Goal: Task Accomplishment & Management: Complete application form

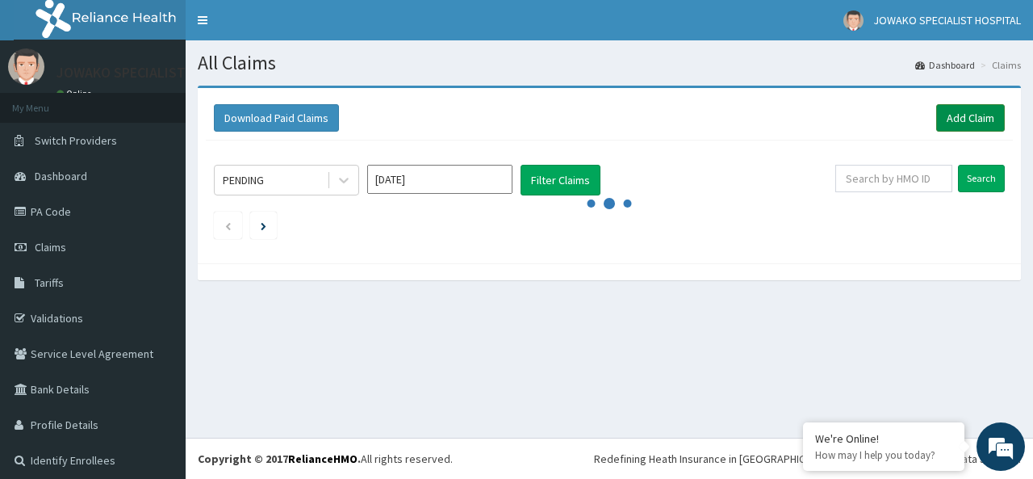
click at [954, 117] on link "Add Claim" at bounding box center [971, 117] width 69 height 27
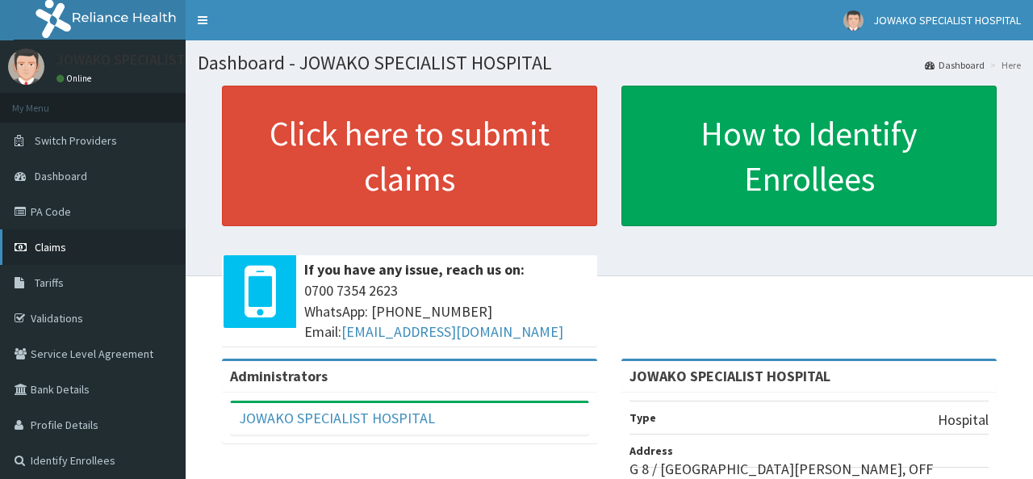
click at [59, 243] on span "Claims" at bounding box center [50, 247] width 31 height 15
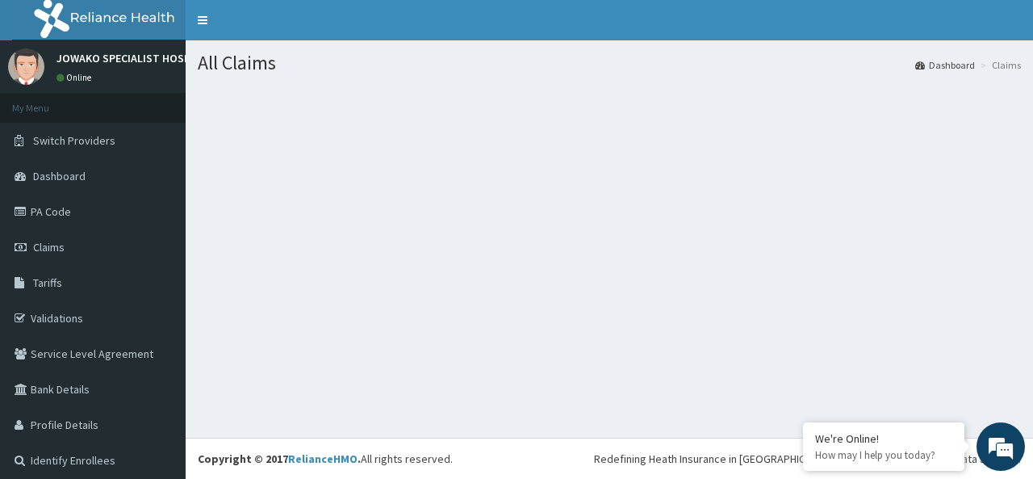
click at [59, 243] on span "Claims" at bounding box center [48, 247] width 31 height 15
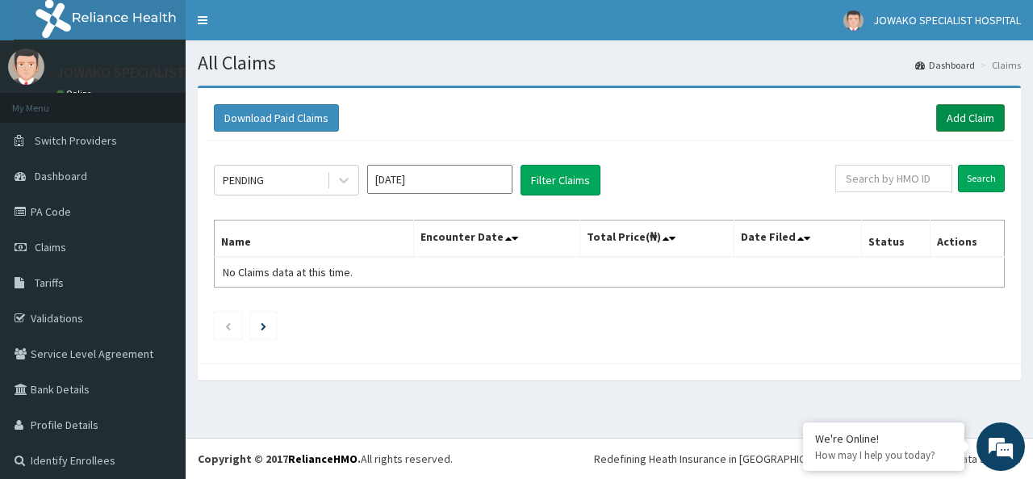
click at [961, 115] on link "Add Claim" at bounding box center [971, 117] width 69 height 27
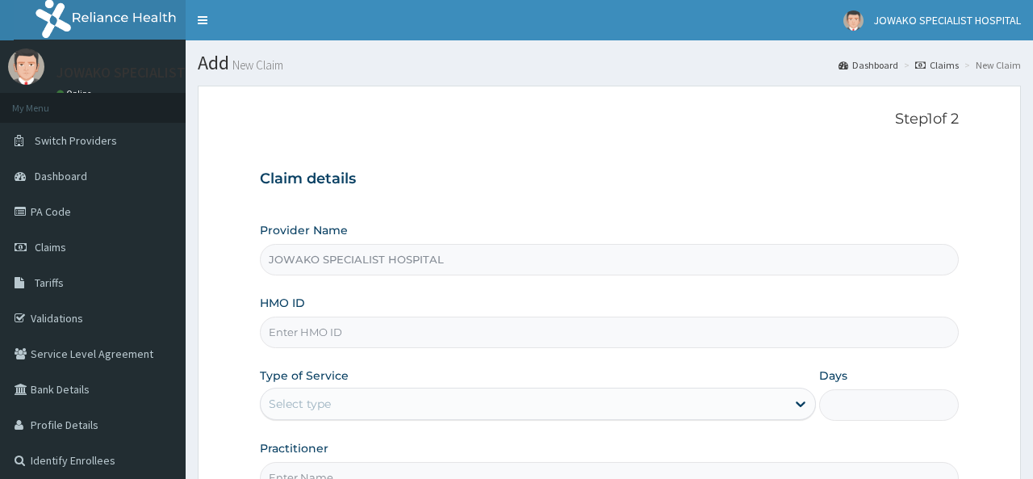
type input "JOWAKO SPECIALIST HOSPITAL"
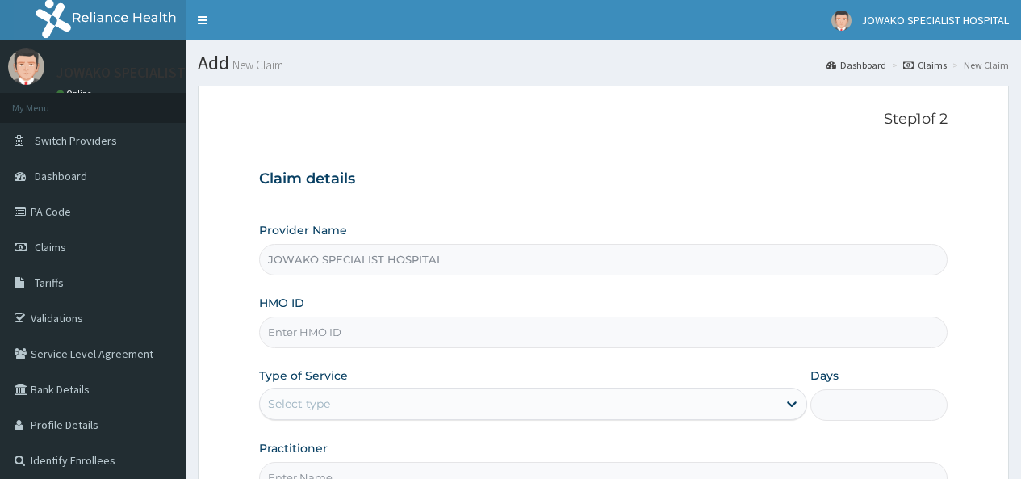
click at [339, 326] on input "HMO ID" at bounding box center [603, 331] width 689 height 31
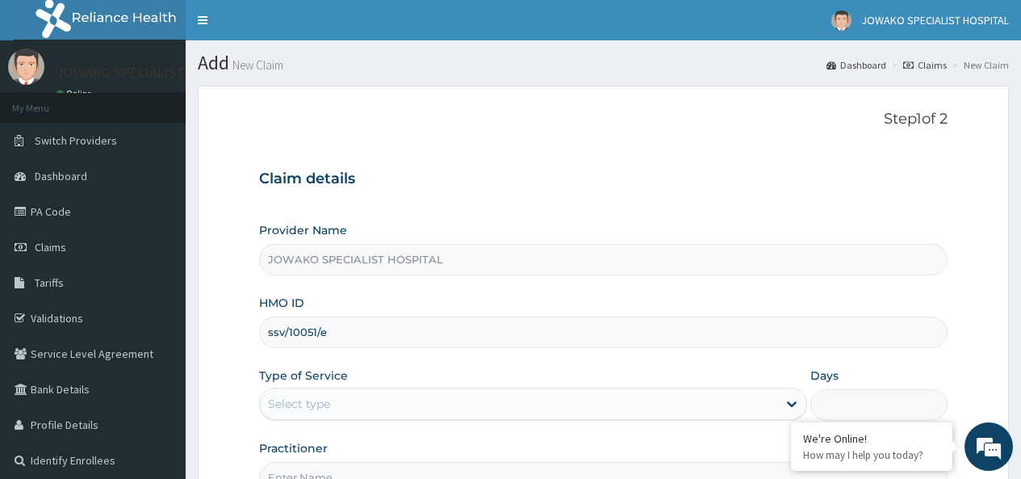
scroll to position [161, 0]
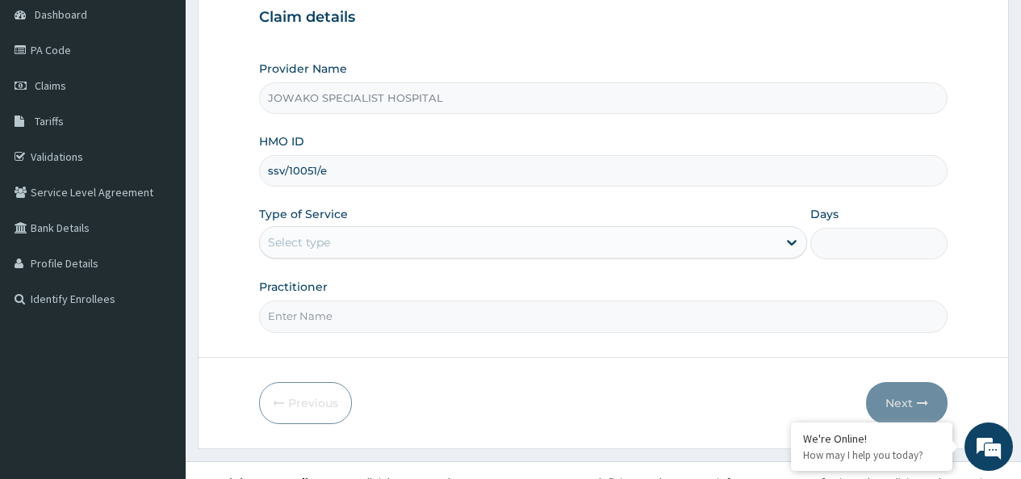
type input "ssv/10051/e"
click at [358, 240] on div "Select type" at bounding box center [519, 242] width 518 height 26
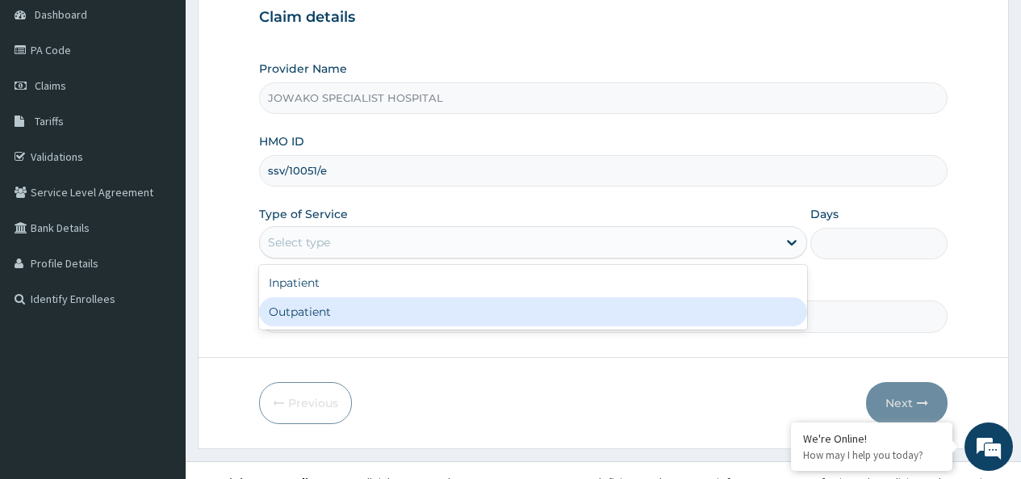
click at [328, 312] on div "Outpatient" at bounding box center [533, 311] width 548 height 29
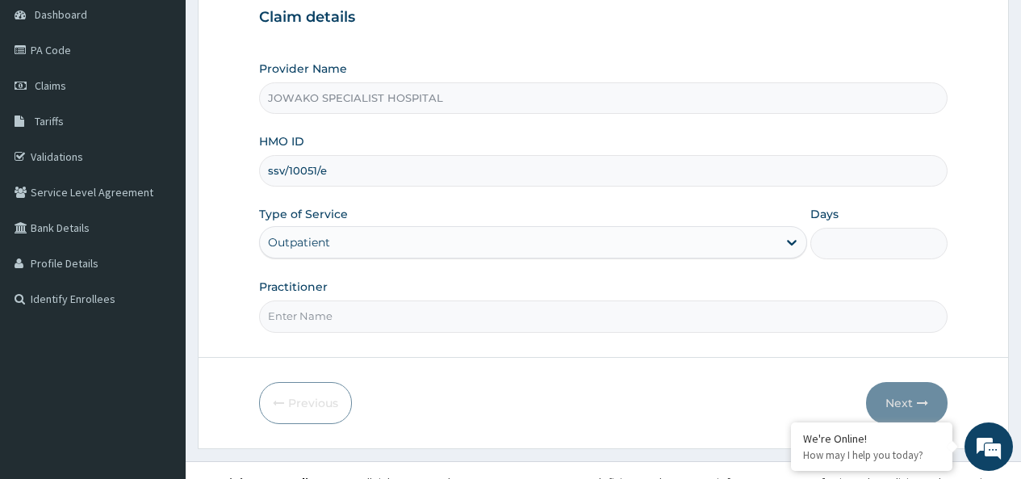
type input "1"
click at [341, 316] on input "Practitioner" at bounding box center [603, 315] width 689 height 31
type input "dr.chinDO DAVID"
click at [904, 402] on button "Next" at bounding box center [907, 403] width 82 height 42
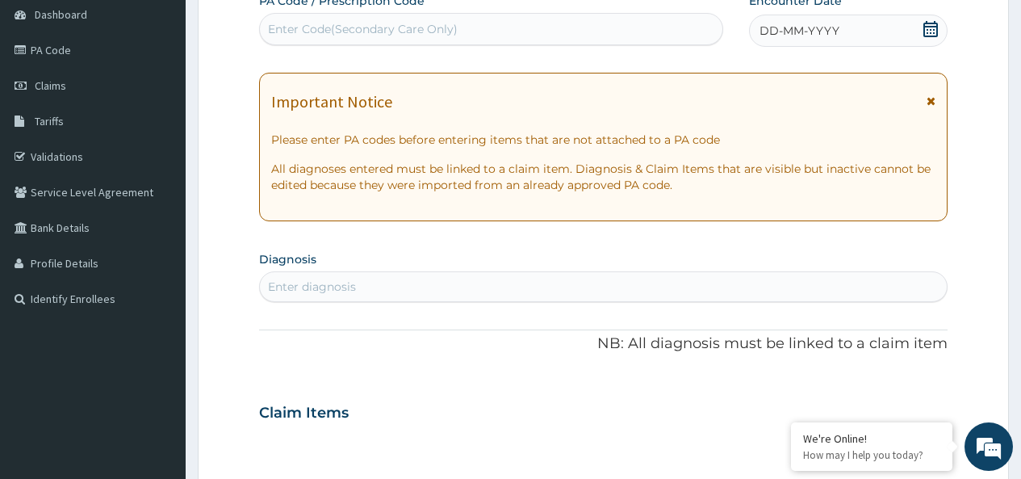
click at [934, 29] on icon at bounding box center [931, 29] width 15 height 16
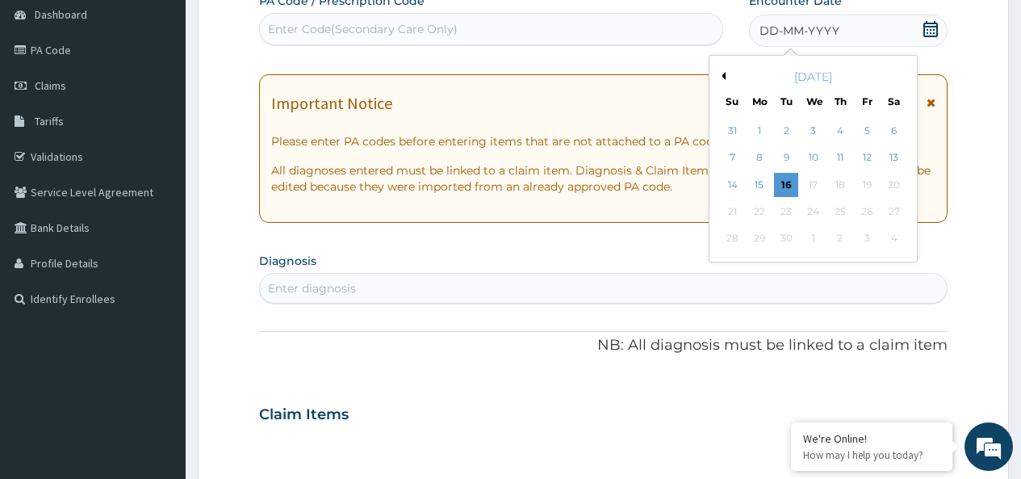
click at [723, 75] on button "Previous Month" at bounding box center [722, 76] width 8 height 8
click at [789, 213] on div "19" at bounding box center [786, 211] width 24 height 24
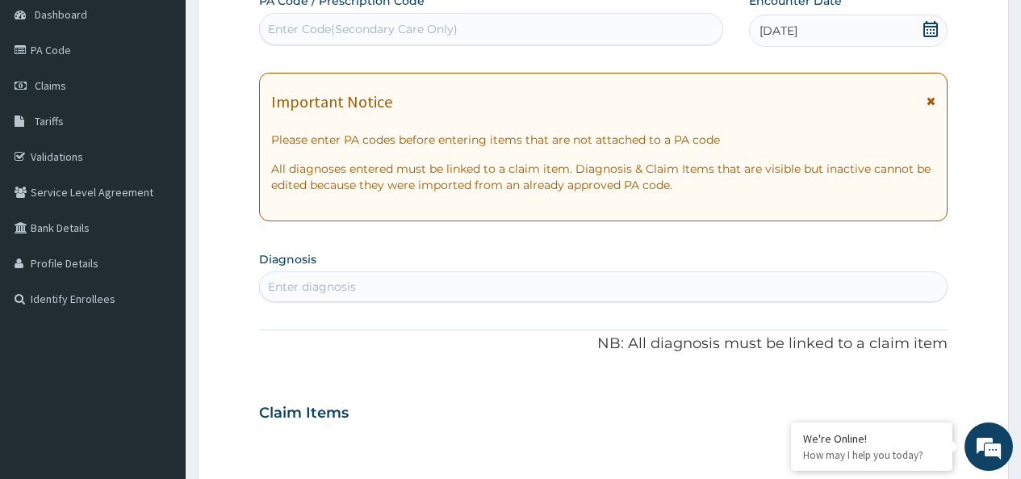
scroll to position [323, 0]
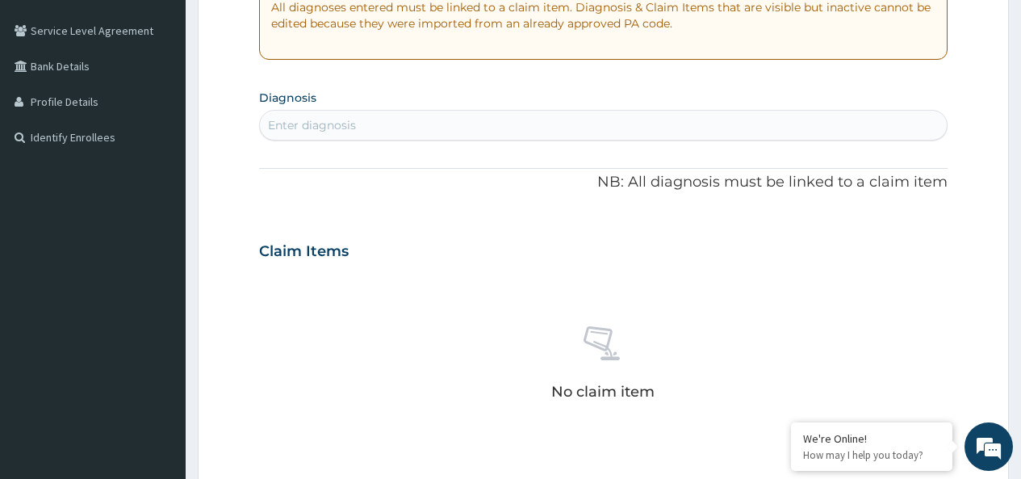
click at [358, 124] on div "Enter diagnosis" at bounding box center [603, 125] width 687 height 26
type input "CLIC"
type input "COLIC"
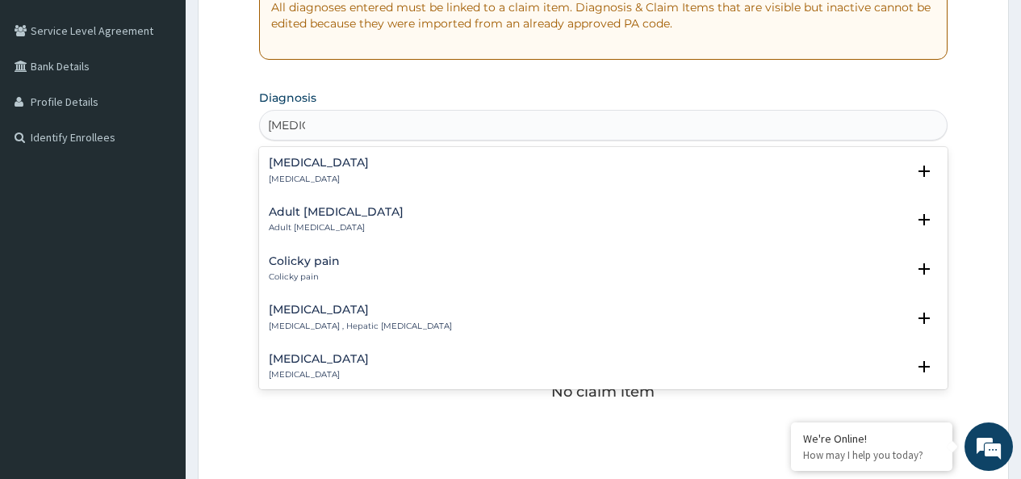
click at [309, 264] on h4 "Colicky pain" at bounding box center [304, 261] width 71 height 12
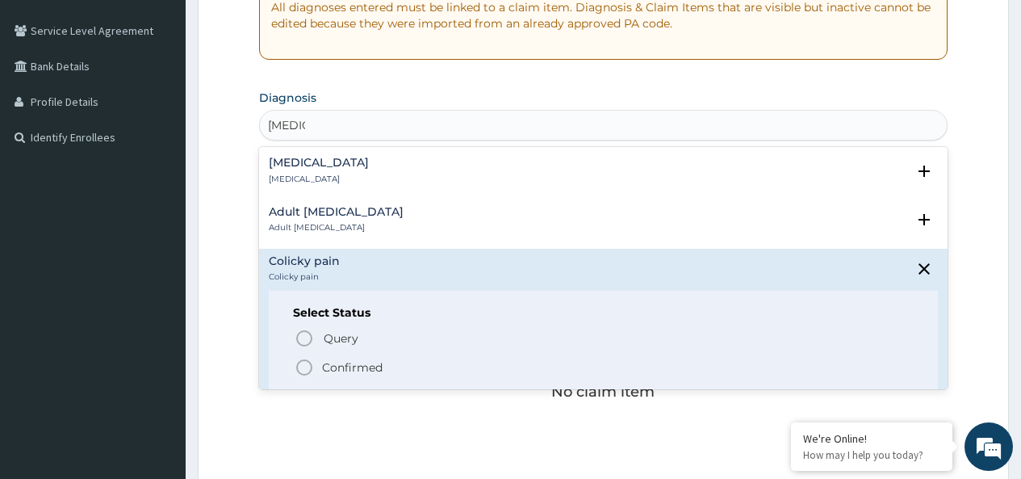
click at [308, 367] on icon "status option filled" at bounding box center [304, 367] width 19 height 19
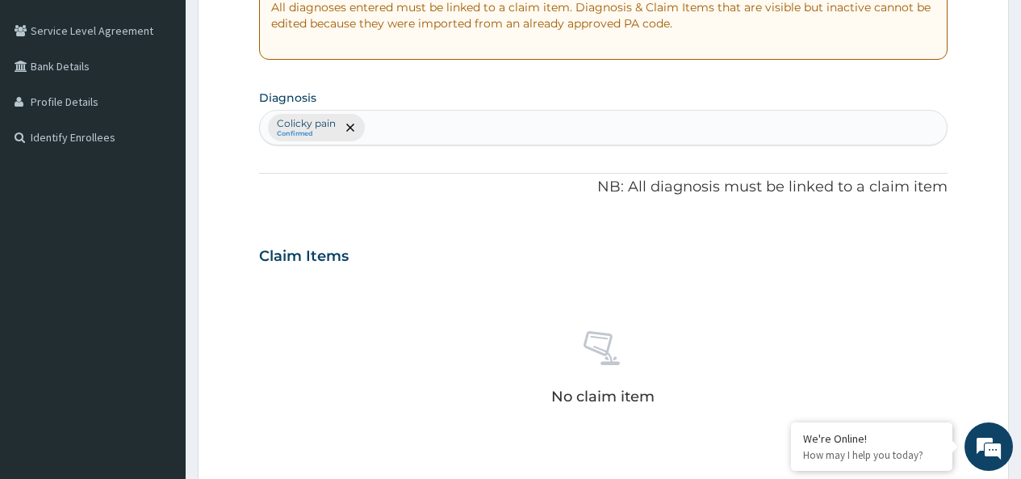
scroll to position [646, 0]
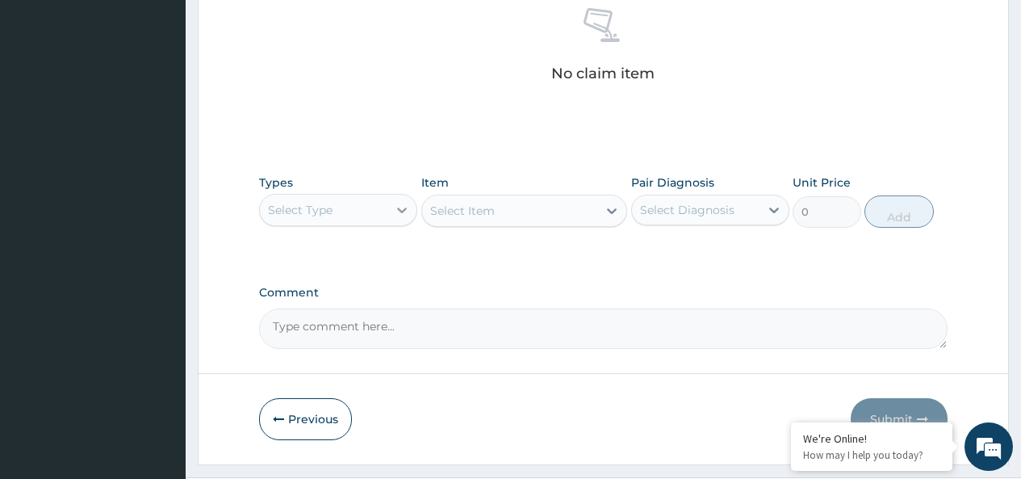
click at [400, 209] on icon at bounding box center [402, 210] width 10 height 6
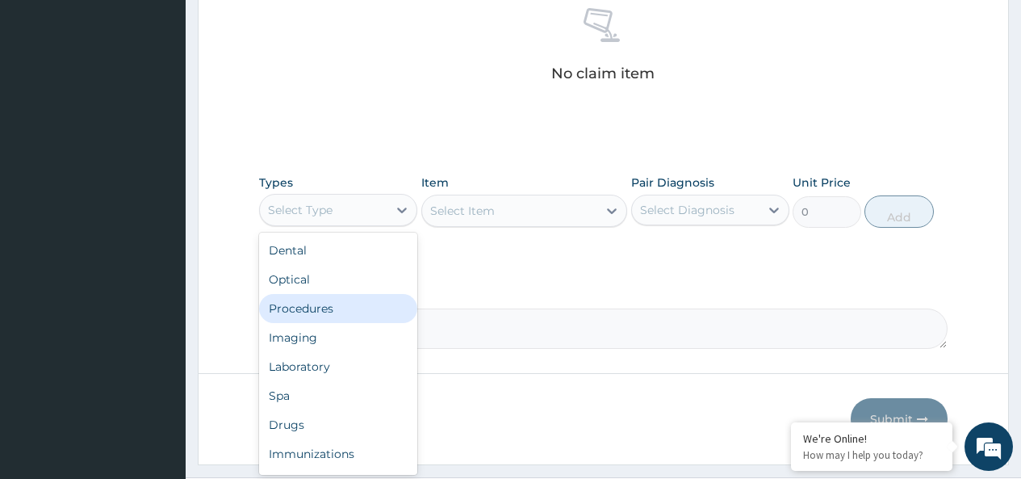
click at [314, 312] on div "Procedures" at bounding box center [338, 308] width 158 height 29
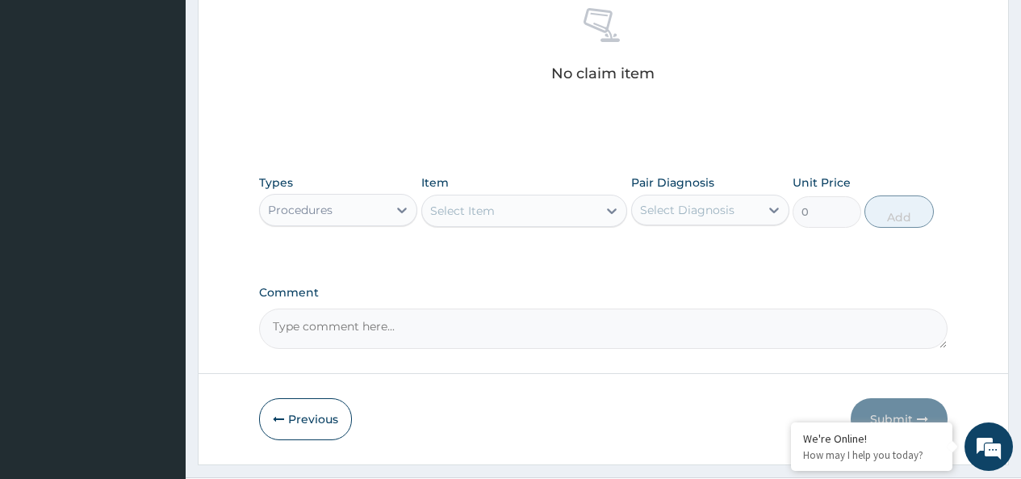
click at [517, 208] on div "Select Item" at bounding box center [510, 211] width 176 height 26
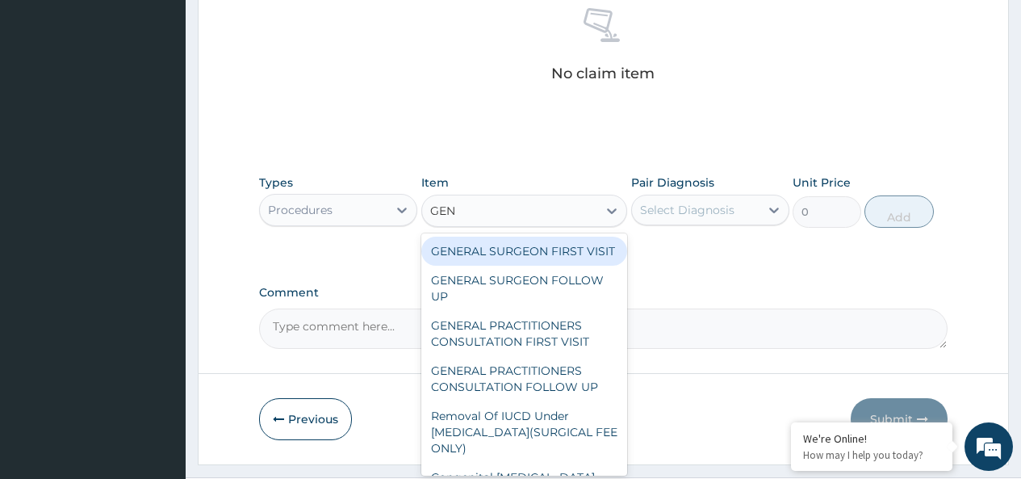
type input "GENE"
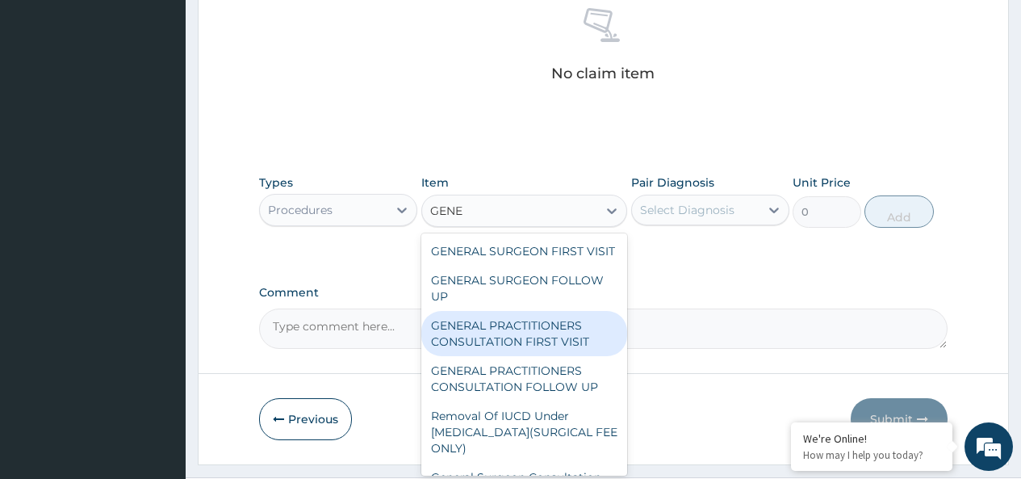
click at [526, 356] on div "GENERAL PRACTITIONERS CONSULTATION FIRST VISIT" at bounding box center [524, 333] width 207 height 45
type input "2000"
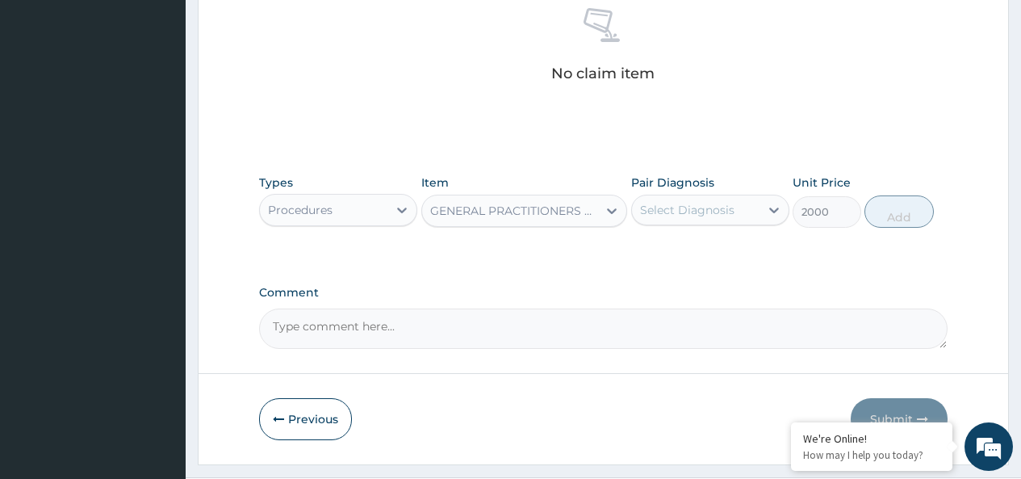
click at [698, 221] on div "Select Diagnosis" at bounding box center [696, 210] width 128 height 26
click at [647, 245] on input "checkbox" at bounding box center [646, 250] width 10 height 10
checkbox input "true"
click at [881, 210] on button "Add" at bounding box center [899, 211] width 69 height 32
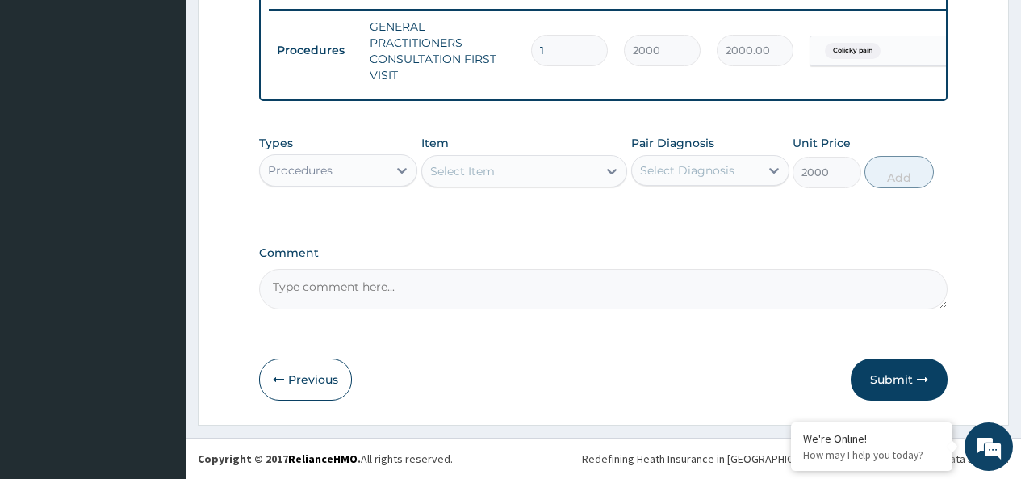
type input "0"
click at [399, 170] on icon at bounding box center [402, 171] width 10 height 6
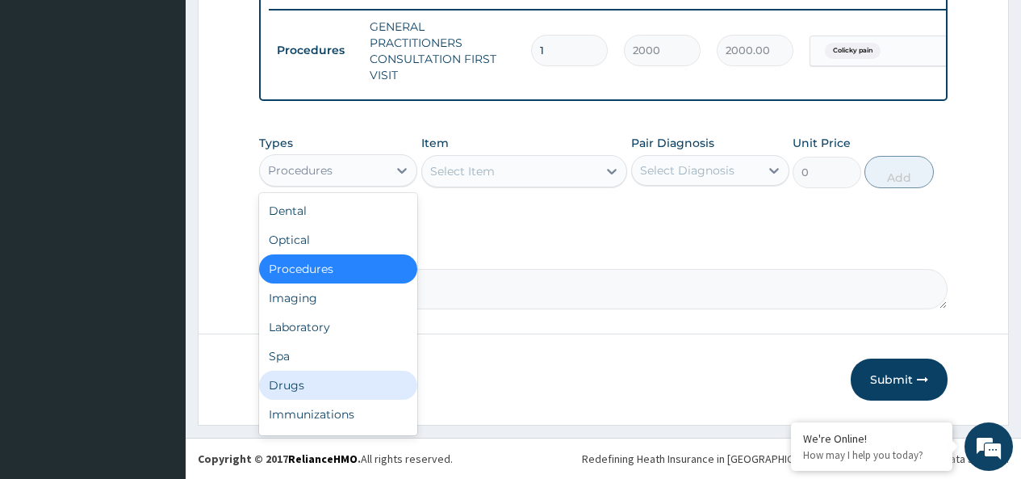
click at [286, 385] on div "Drugs" at bounding box center [338, 385] width 158 height 29
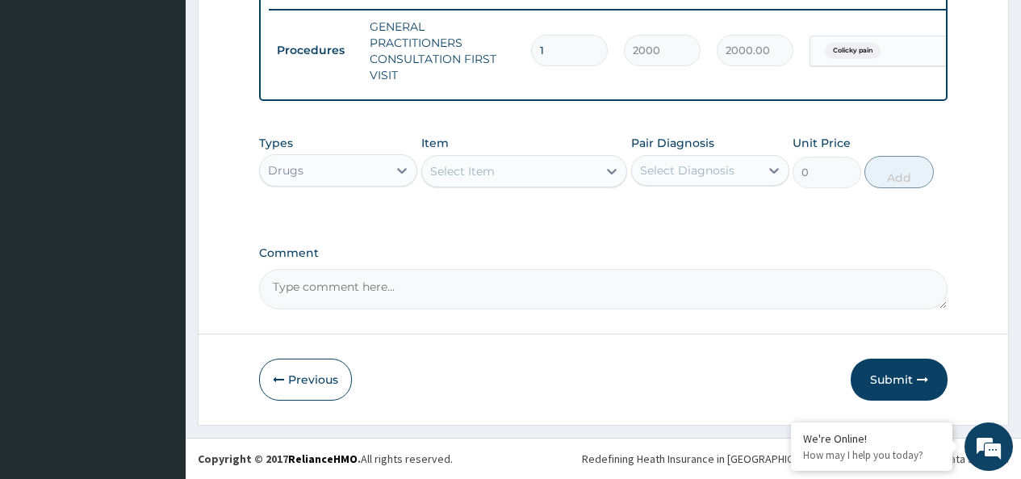
click at [526, 171] on div "Select Item" at bounding box center [510, 171] width 176 height 26
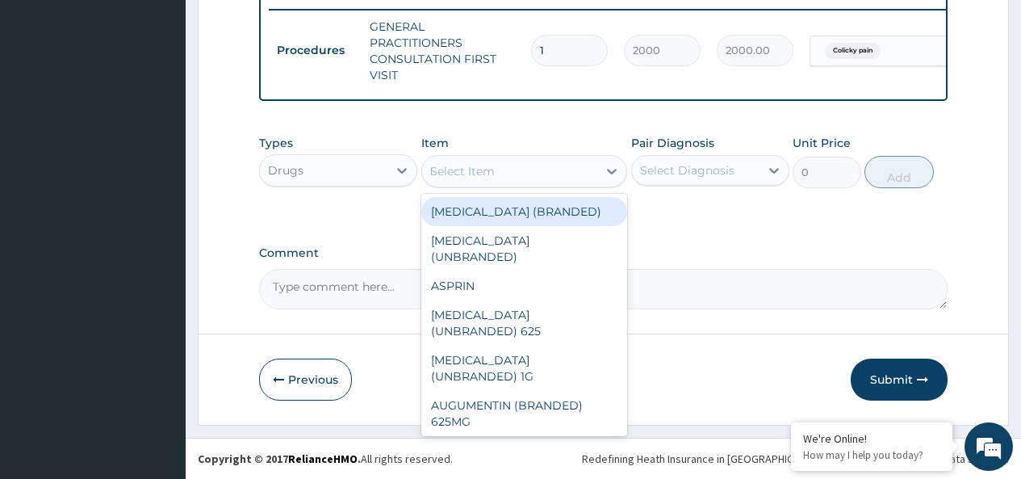
type input "FLAG"
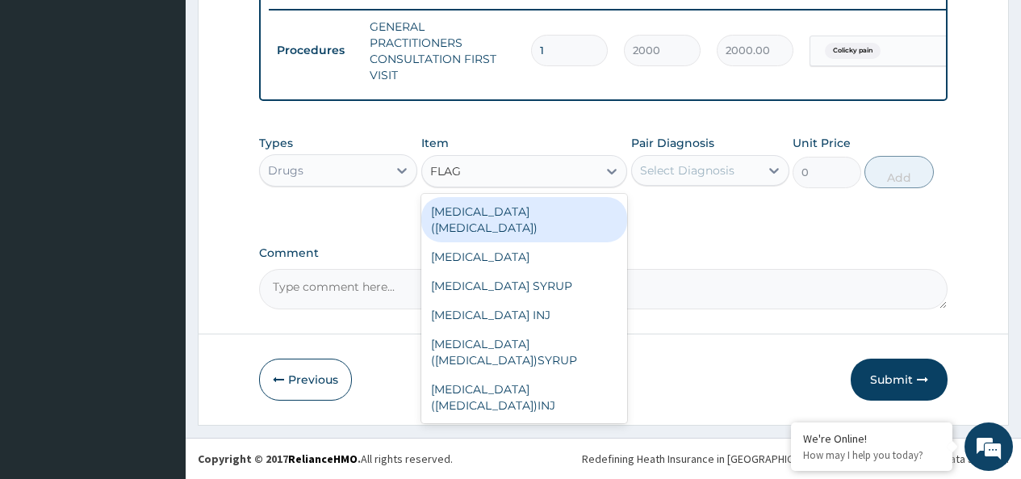
click at [520, 207] on div "FLAGYL (METRONIDAZOLE)" at bounding box center [524, 219] width 207 height 45
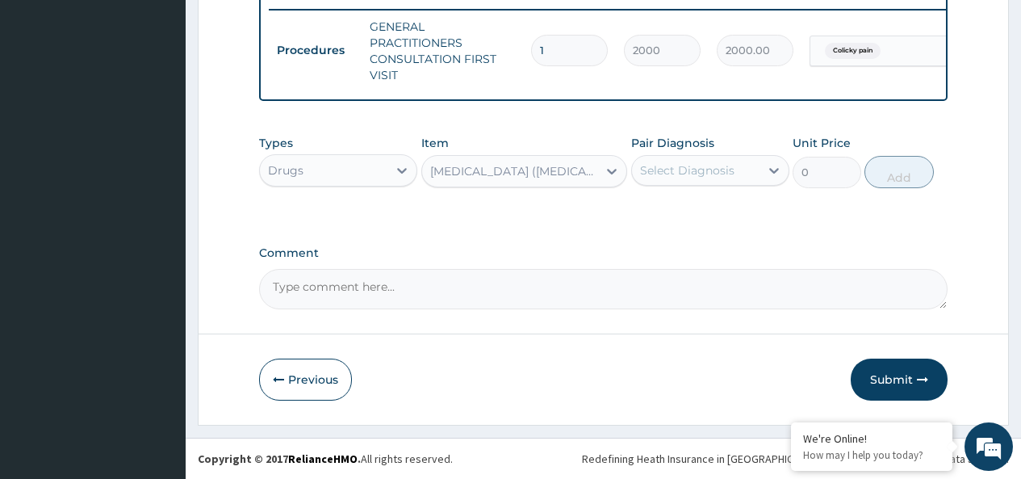
type input "20"
click at [702, 167] on div "Select Diagnosis" at bounding box center [687, 170] width 94 height 16
click at [648, 209] on input "checkbox" at bounding box center [646, 210] width 10 height 10
checkbox input "true"
click at [893, 174] on button "Add" at bounding box center [899, 172] width 69 height 32
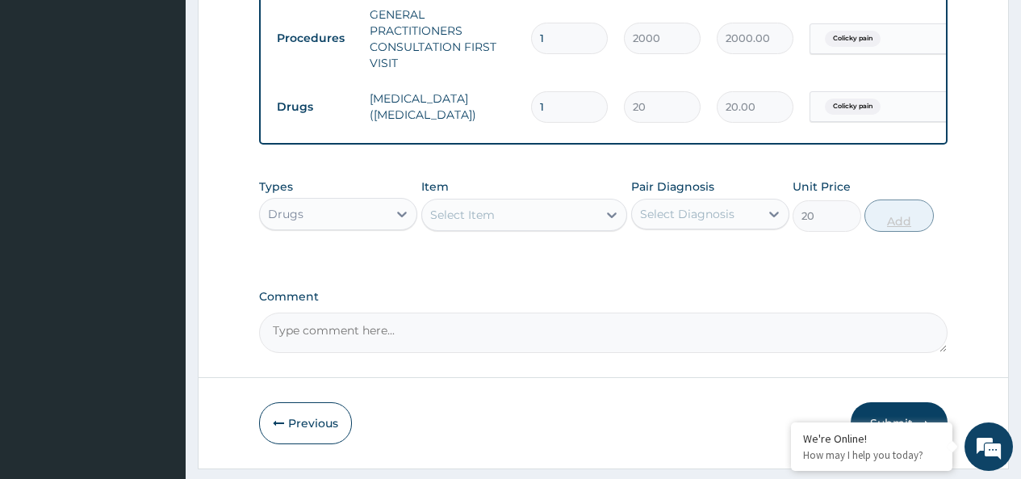
type input "0"
type input "30"
type input "600.00"
type input "30"
click at [499, 224] on div "Select Item" at bounding box center [510, 215] width 176 height 26
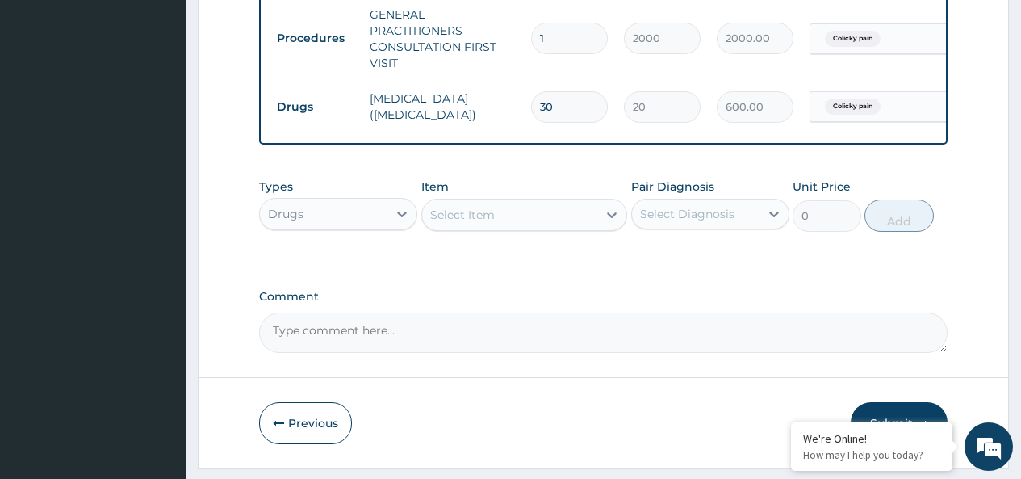
type input "HYOC"
click at [471, 228] on div "HYOC HYOC" at bounding box center [510, 215] width 176 height 26
type input "BU"
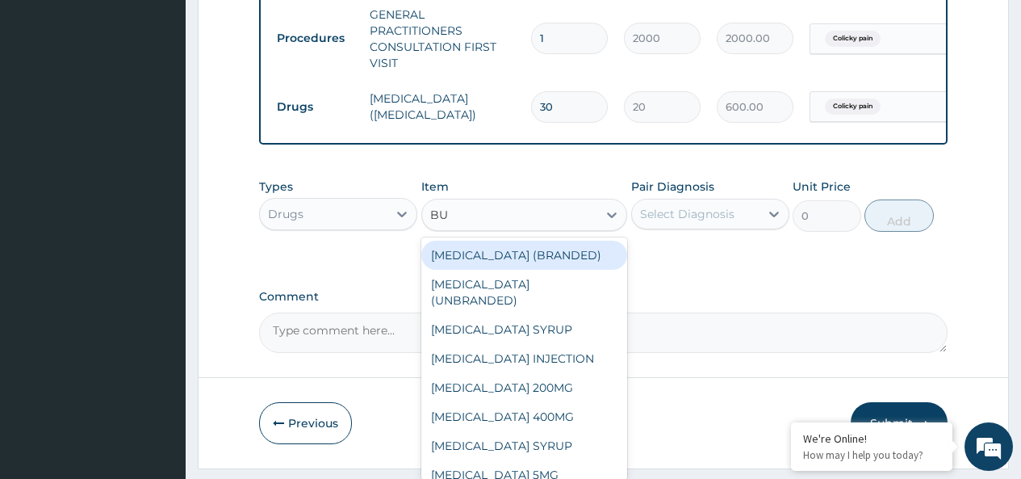
click at [504, 300] on div "BUSCOPAN (UNBRANDED)" at bounding box center [524, 292] width 207 height 45
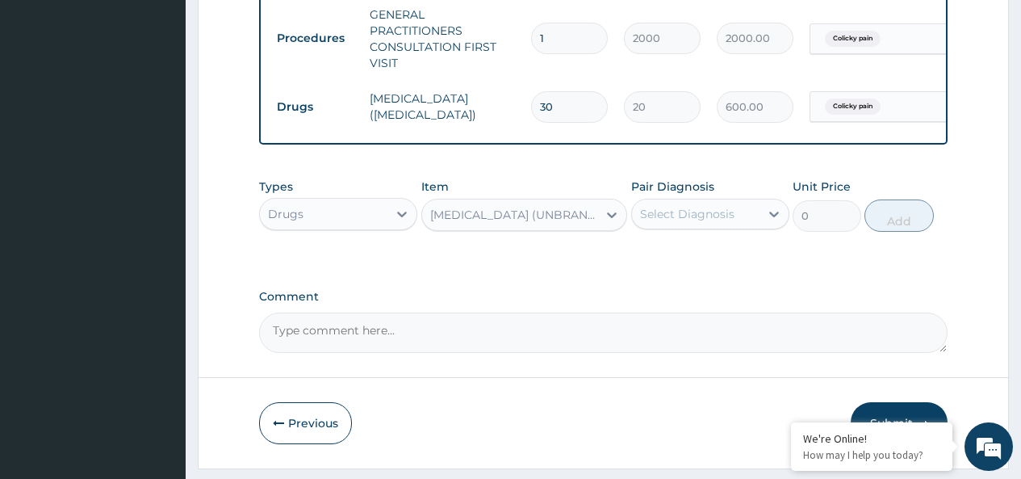
type input "35"
click at [718, 222] on div "Select Diagnosis" at bounding box center [687, 214] width 94 height 16
click at [646, 259] on input "checkbox" at bounding box center [646, 254] width 10 height 10
checkbox input "true"
drag, startPoint x: 900, startPoint y: 230, endPoint x: 799, endPoint y: 82, distance: 178.9
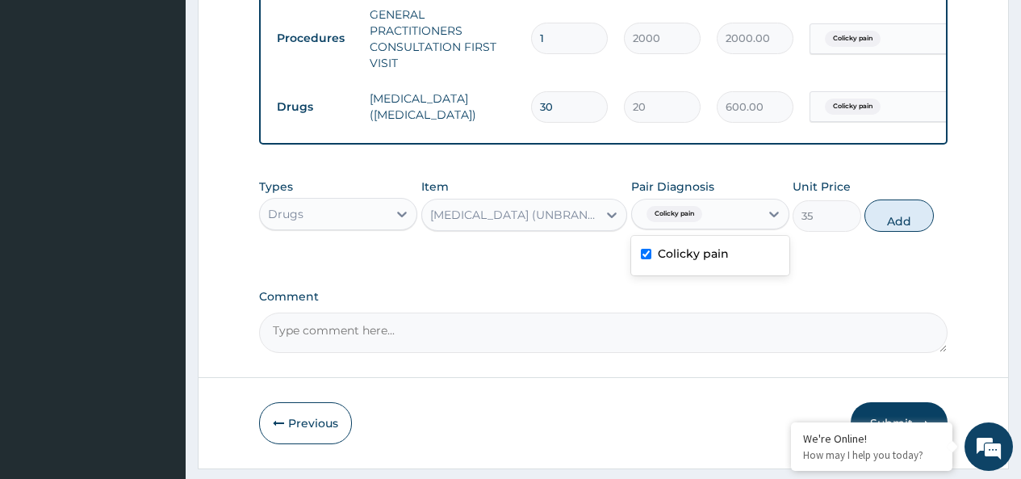
click at [899, 230] on button "Add" at bounding box center [899, 215] width 69 height 32
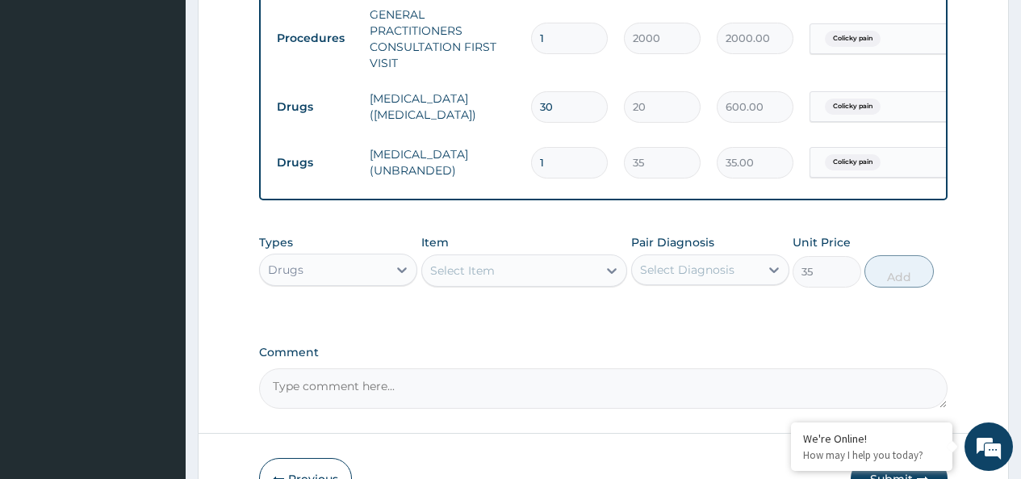
type input "0"
type input "0.00"
type input "10"
type input "350.00"
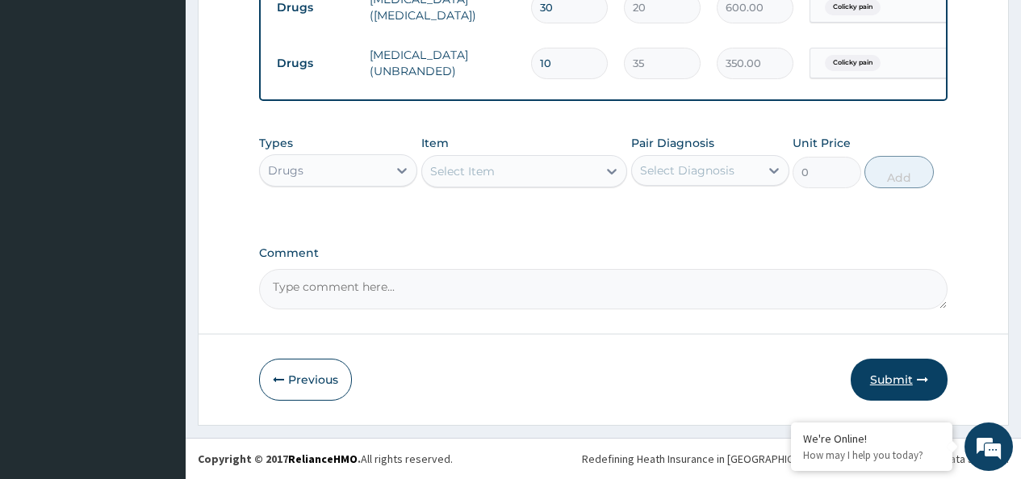
click at [893, 379] on button "Submit" at bounding box center [899, 379] width 97 height 42
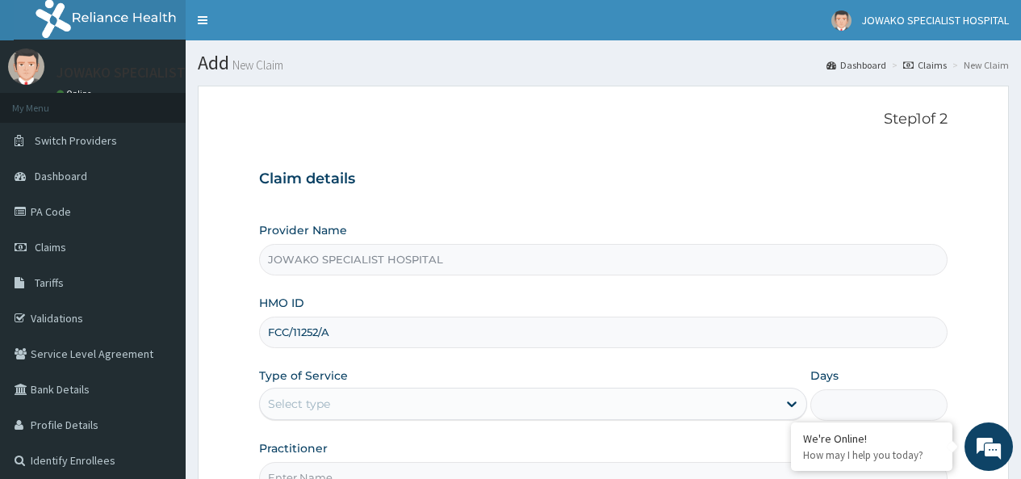
type input "FCC/11252/A"
click at [367, 401] on div "Select type" at bounding box center [519, 404] width 518 height 26
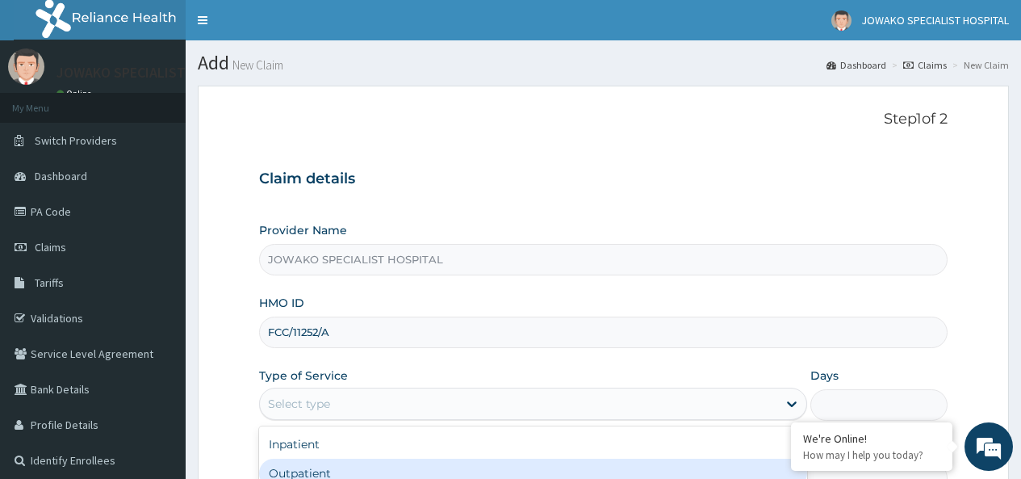
scroll to position [161, 0]
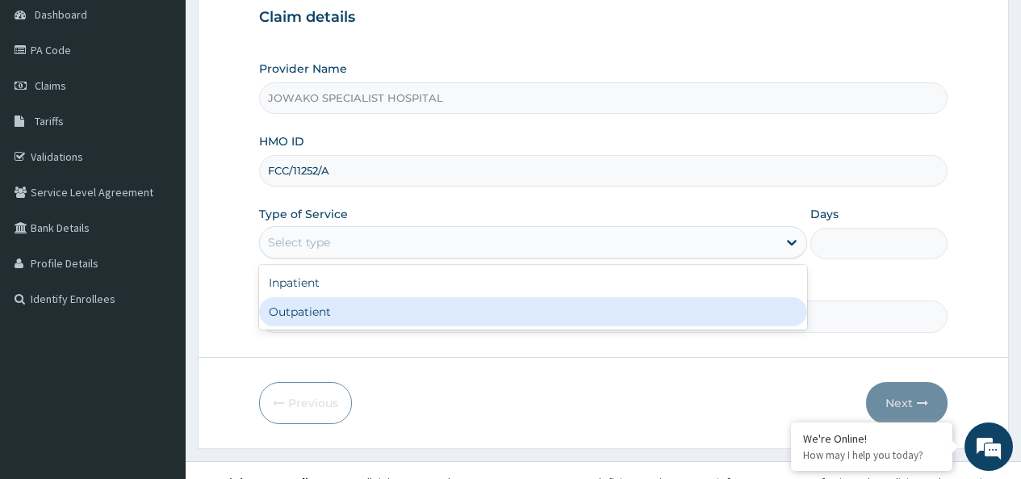
click at [304, 312] on div "Outpatient" at bounding box center [533, 311] width 548 height 29
type input "1"
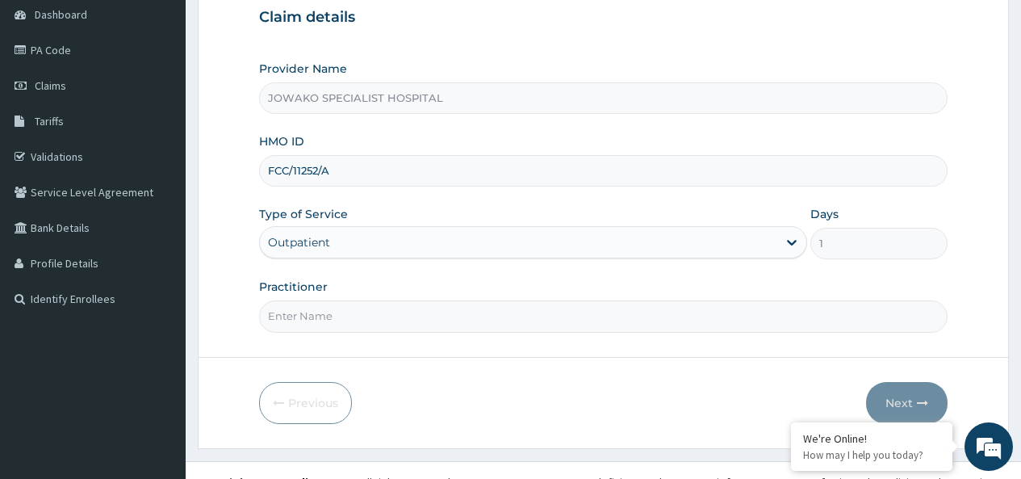
click at [331, 314] on input "Practitioner" at bounding box center [603, 315] width 689 height 31
type input "DR ADESHOLA A."
click at [891, 397] on button "Next" at bounding box center [907, 403] width 82 height 42
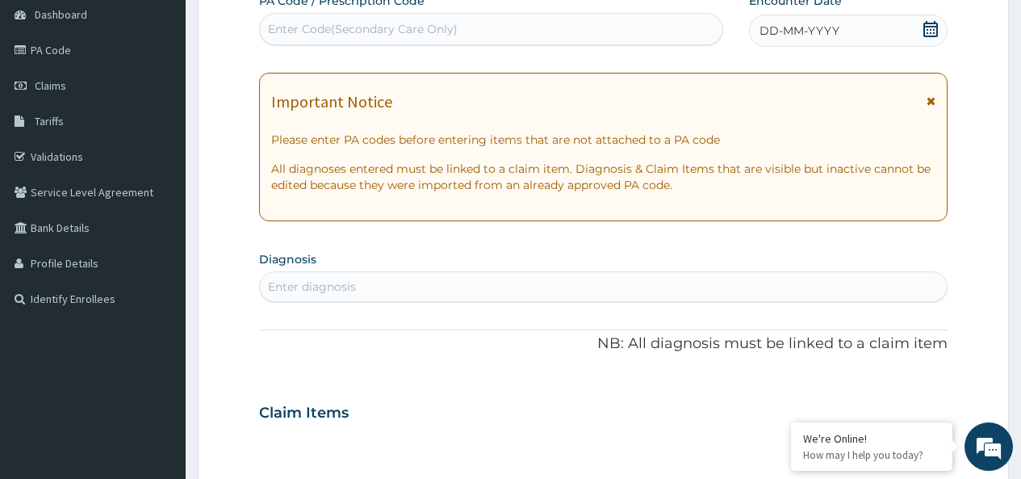
click at [930, 27] on icon at bounding box center [931, 29] width 16 height 16
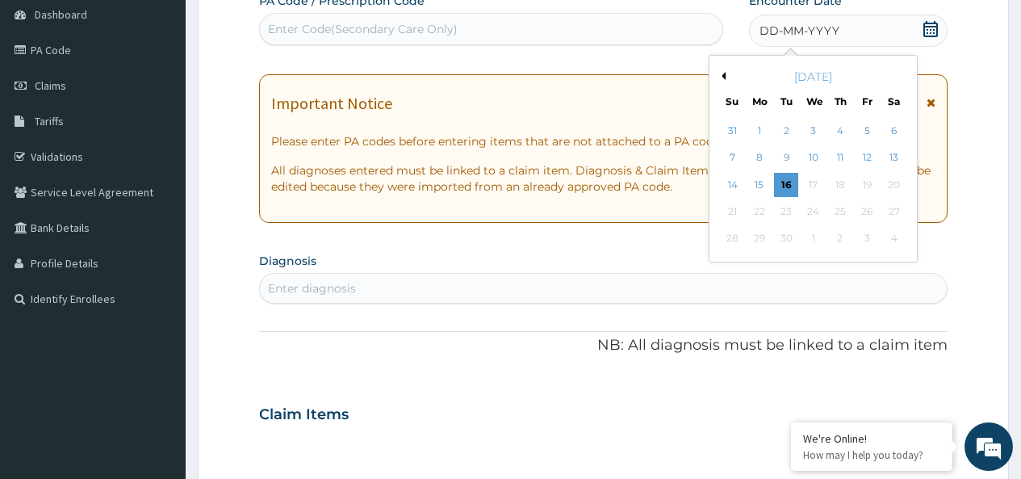
click at [724, 78] on button "Previous Month" at bounding box center [722, 76] width 8 height 8
click at [786, 157] on div "5" at bounding box center [786, 158] width 24 height 24
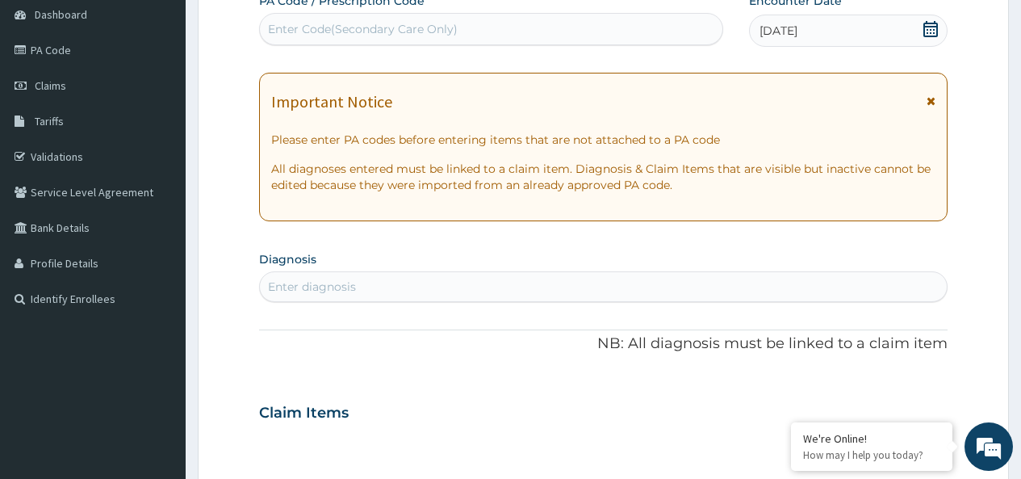
click at [339, 288] on div "Enter diagnosis" at bounding box center [312, 287] width 88 height 16
type input "CONJUN"
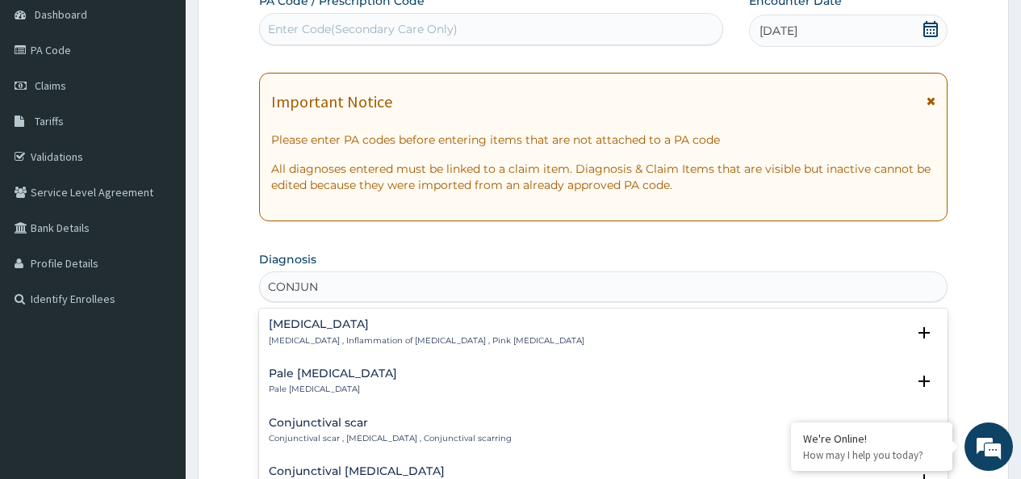
click at [318, 326] on h4 "Conjunctivitis" at bounding box center [427, 324] width 316 height 12
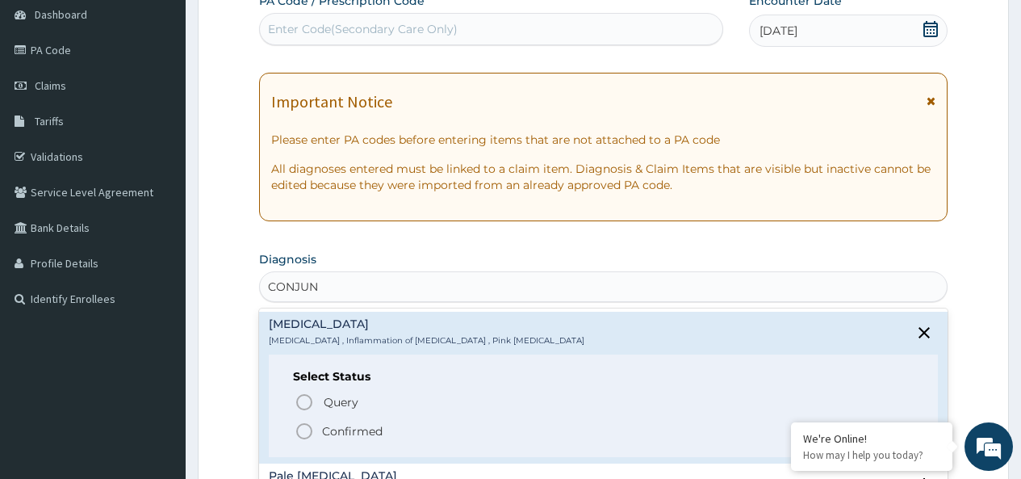
click at [304, 431] on icon "status option filled" at bounding box center [304, 430] width 19 height 19
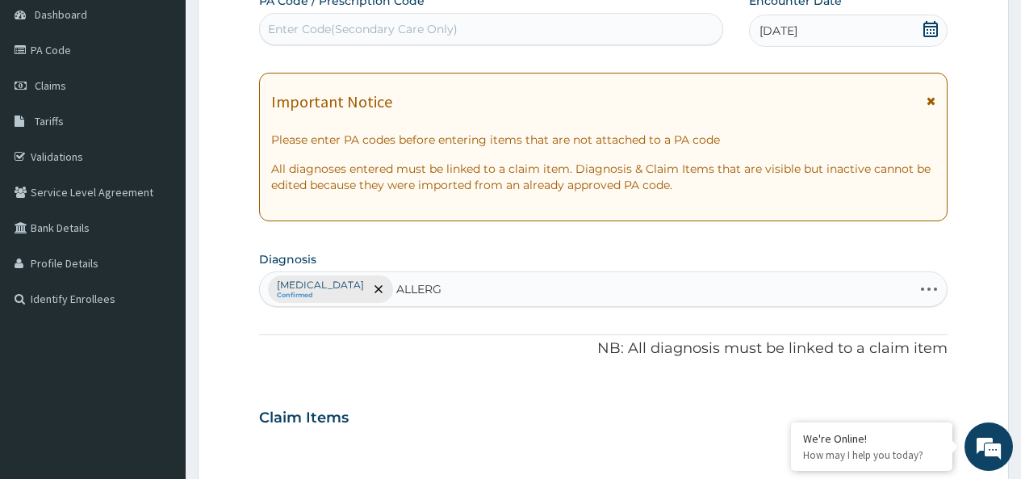
type input "ALLERGY"
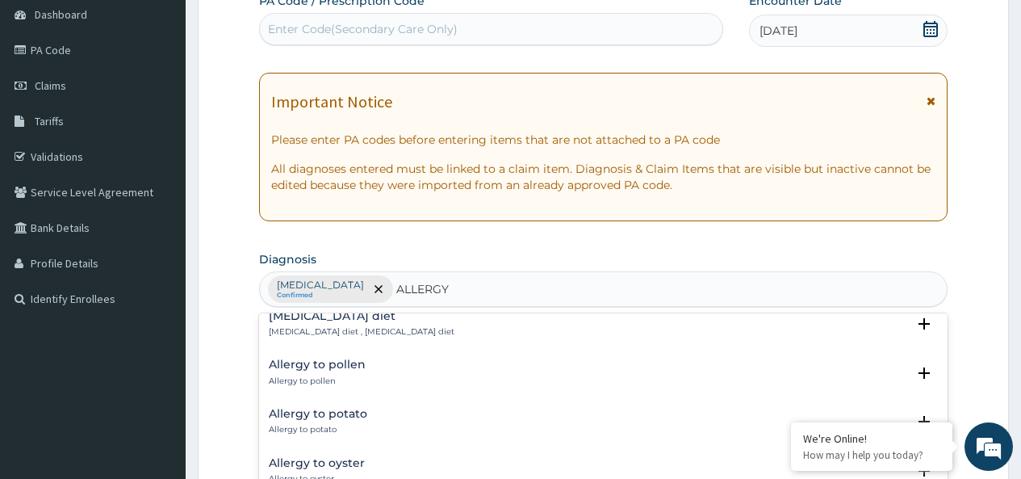
scroll to position [1618, 0]
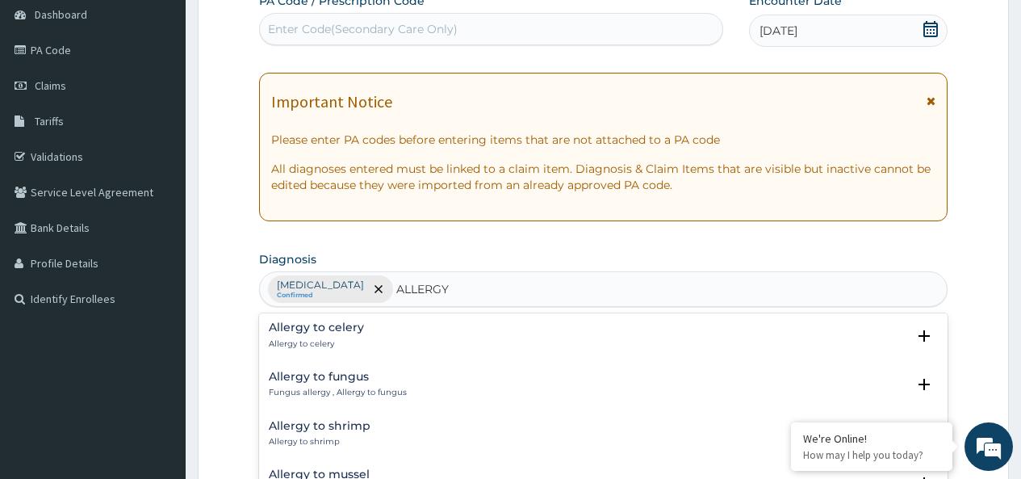
click at [308, 376] on h4 "Allergy to fungus" at bounding box center [338, 377] width 138 height 12
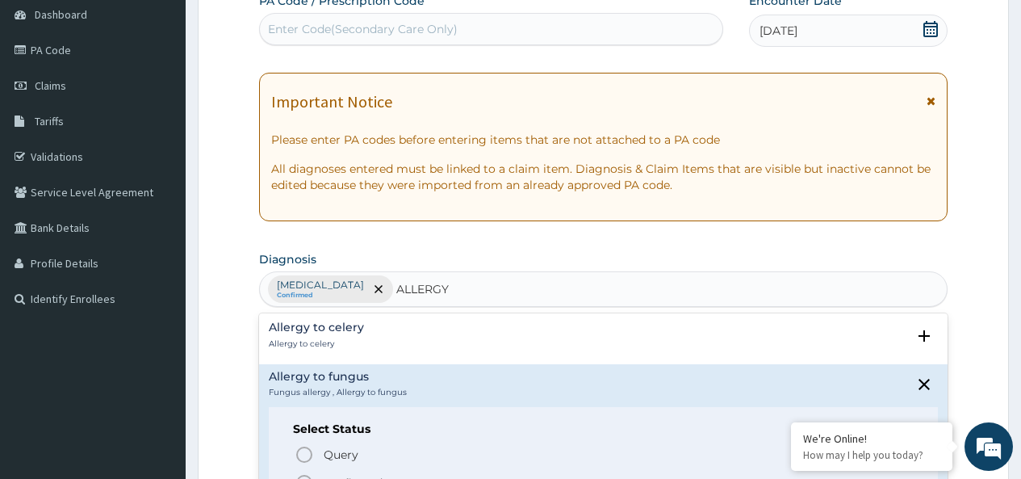
click at [308, 452] on icon "status option query" at bounding box center [304, 454] width 19 height 19
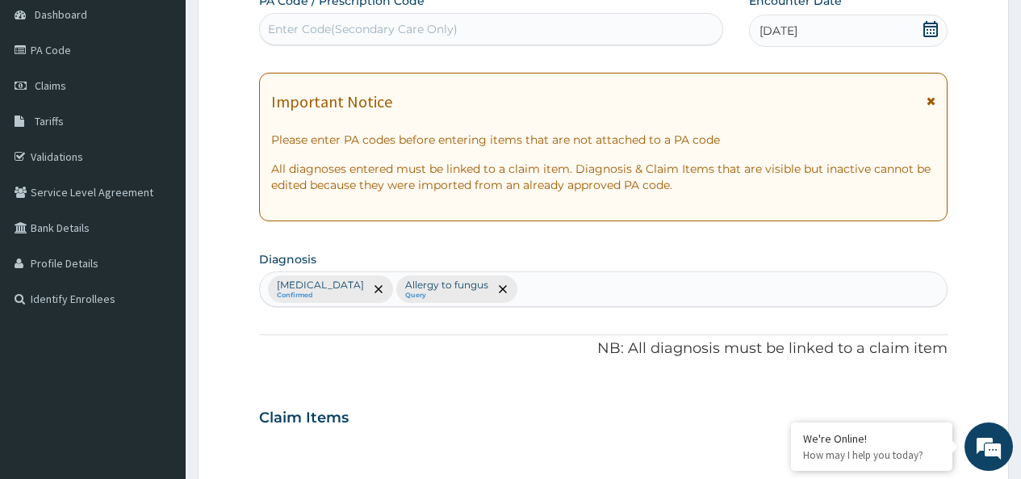
scroll to position [685, 0]
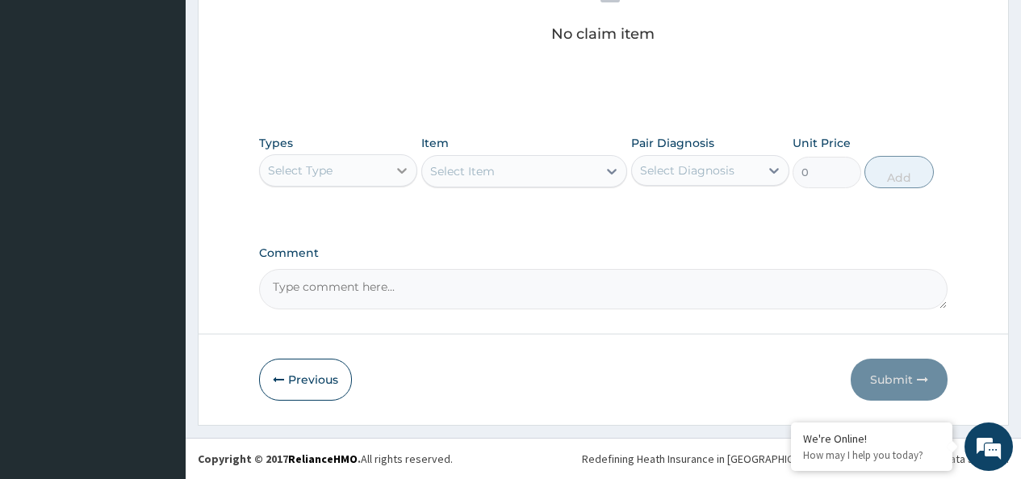
click at [403, 171] on icon at bounding box center [402, 171] width 10 height 6
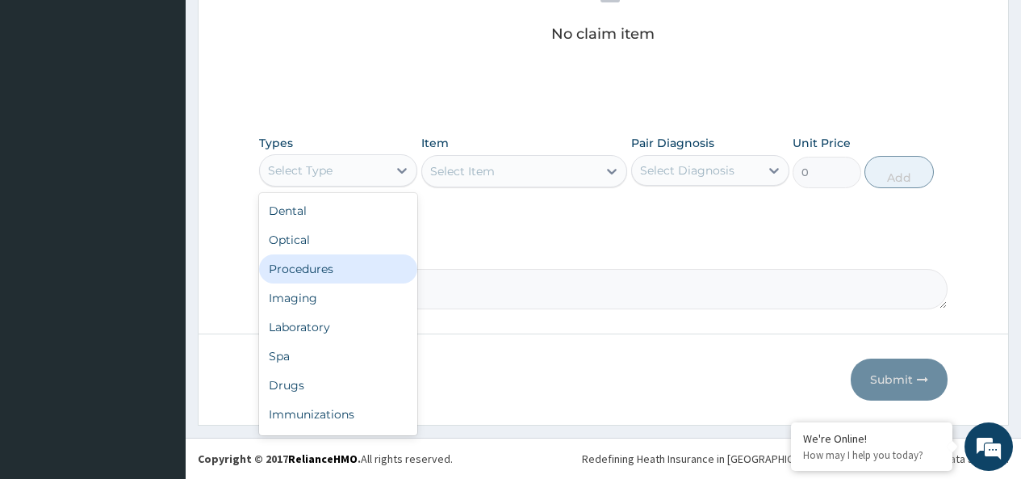
click at [333, 270] on div "Procedures" at bounding box center [338, 268] width 158 height 29
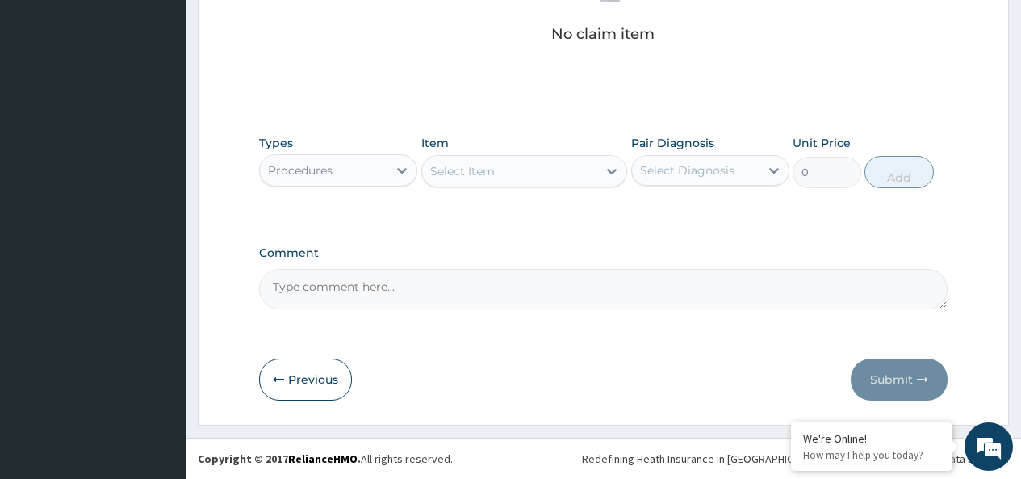
click at [505, 171] on div "Select Item" at bounding box center [510, 171] width 176 height 26
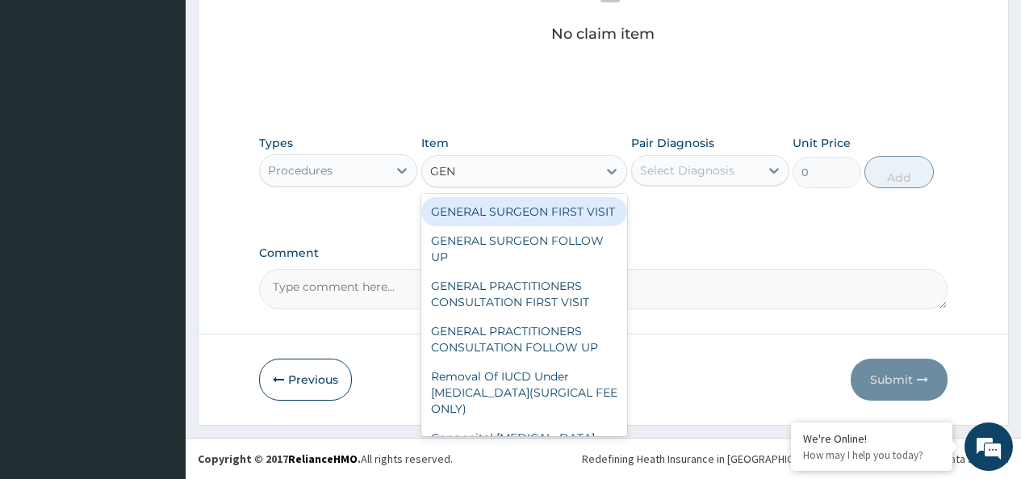
type input "GENE"
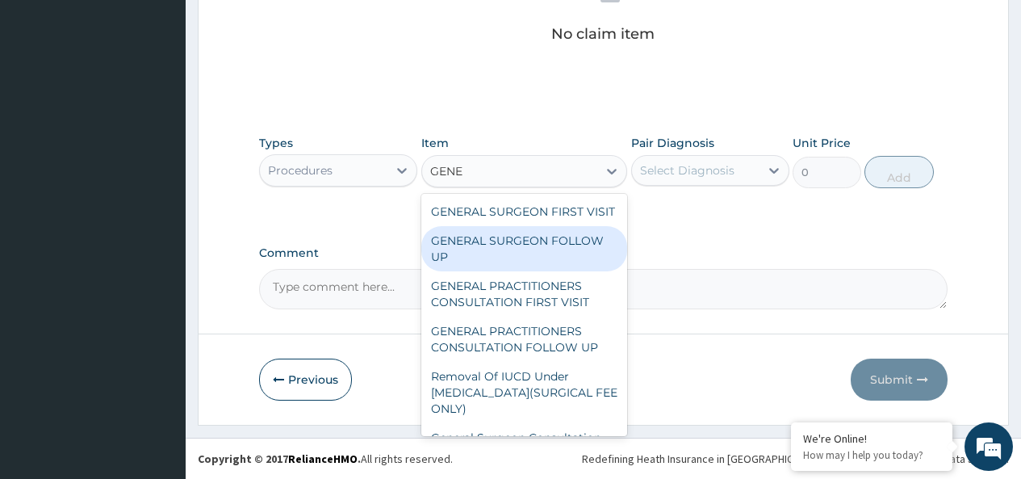
click at [532, 307] on div "GENERAL PRACTITIONERS CONSULTATION FIRST VISIT" at bounding box center [524, 293] width 207 height 45
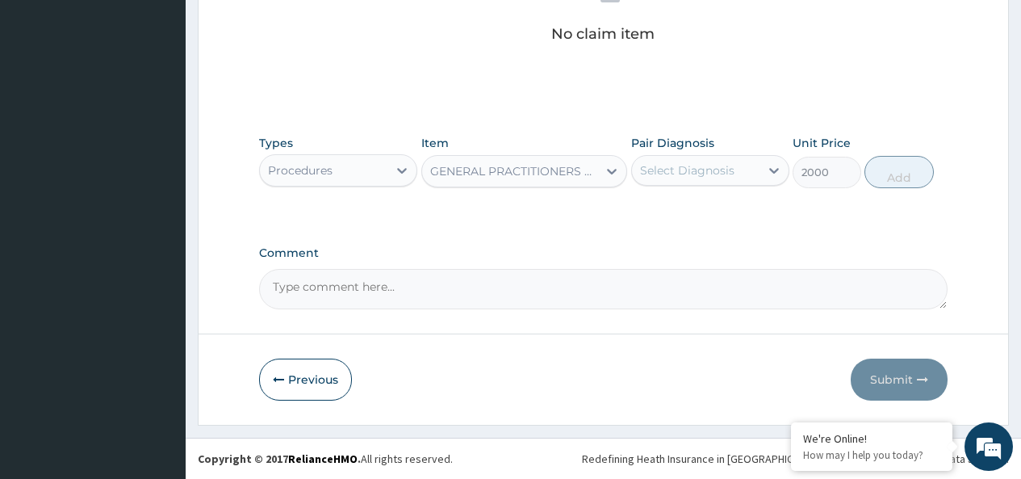
type input "2000"
click at [684, 174] on div "Select Diagnosis" at bounding box center [687, 170] width 94 height 16
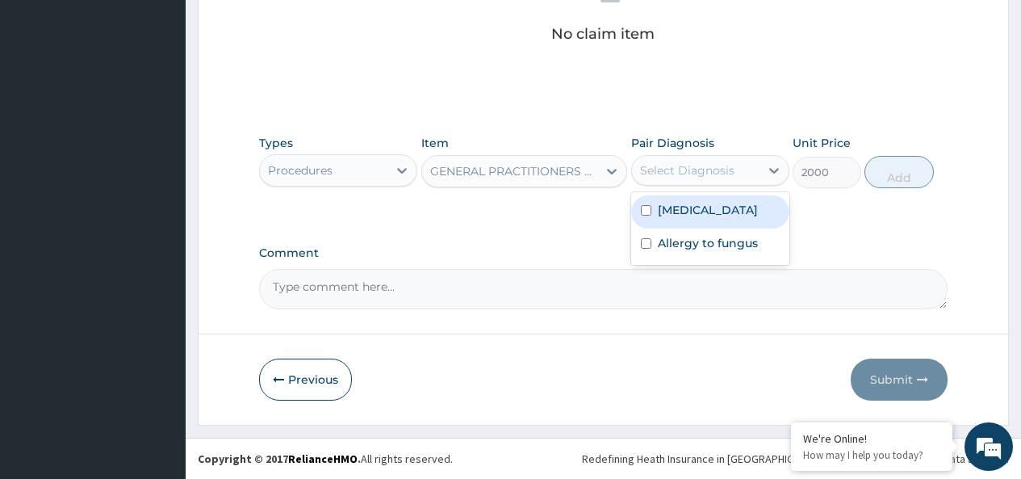
click at [650, 209] on input "checkbox" at bounding box center [646, 210] width 10 height 10
checkbox input "true"
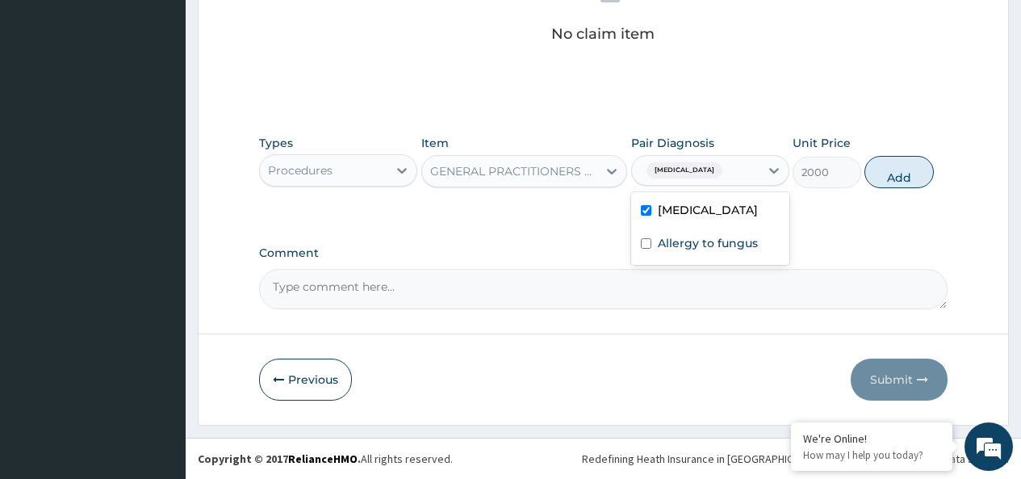
click at [648, 244] on input "checkbox" at bounding box center [646, 243] width 10 height 10
checkbox input "true"
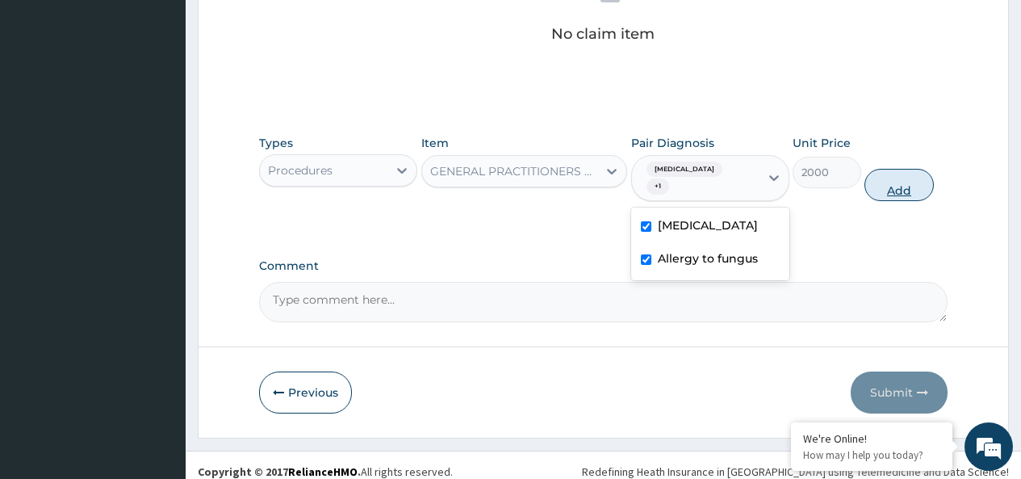
click at [894, 173] on button "Add" at bounding box center [899, 185] width 69 height 32
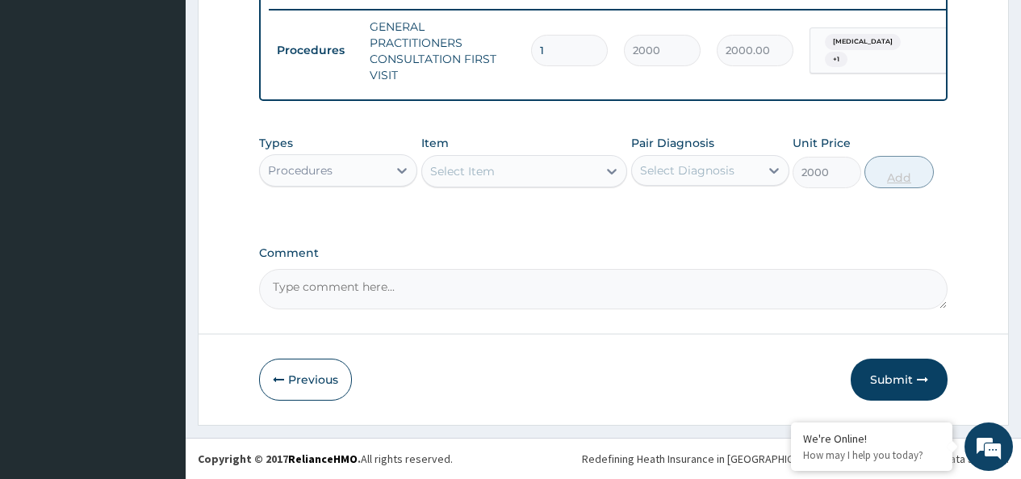
type input "0"
click at [403, 168] on icon at bounding box center [402, 170] width 16 height 16
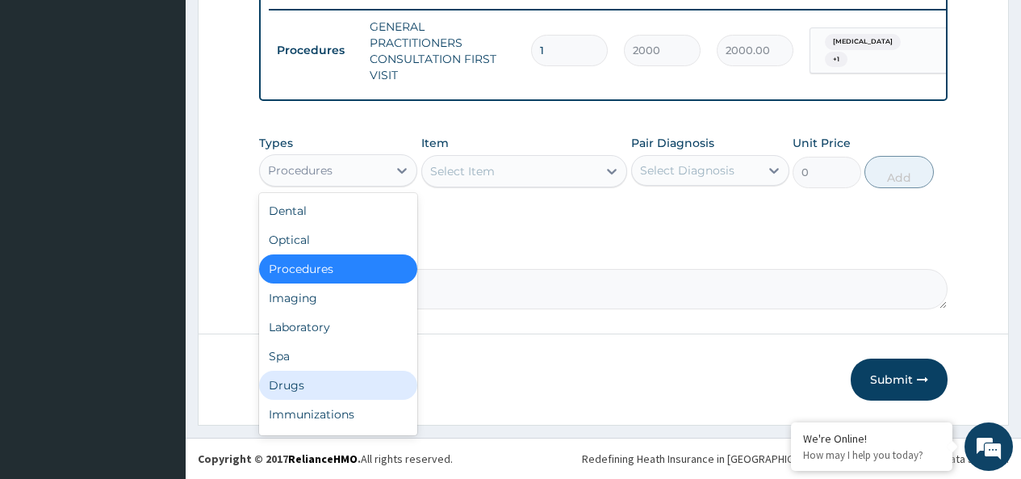
click at [289, 385] on div "Drugs" at bounding box center [338, 385] width 158 height 29
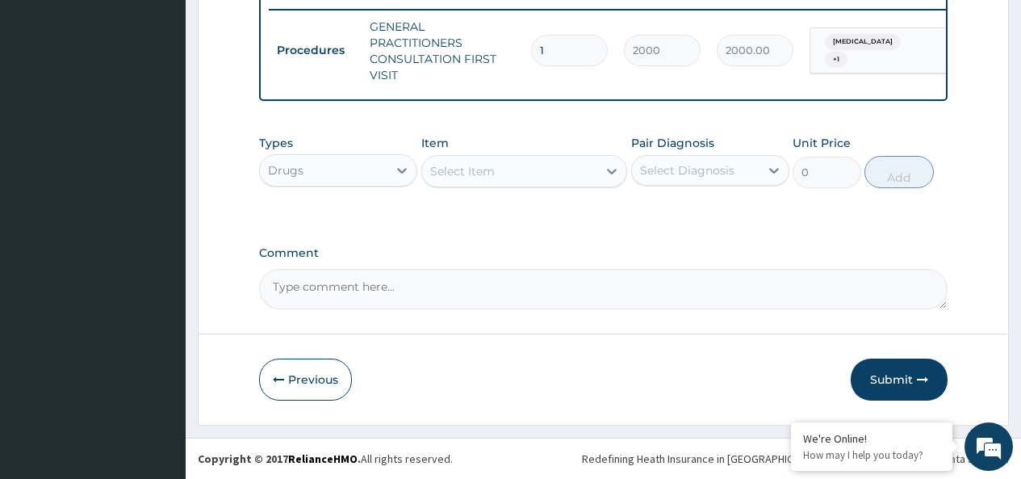
click at [478, 172] on div "Select Item" at bounding box center [462, 171] width 65 height 16
type input "CHLOR"
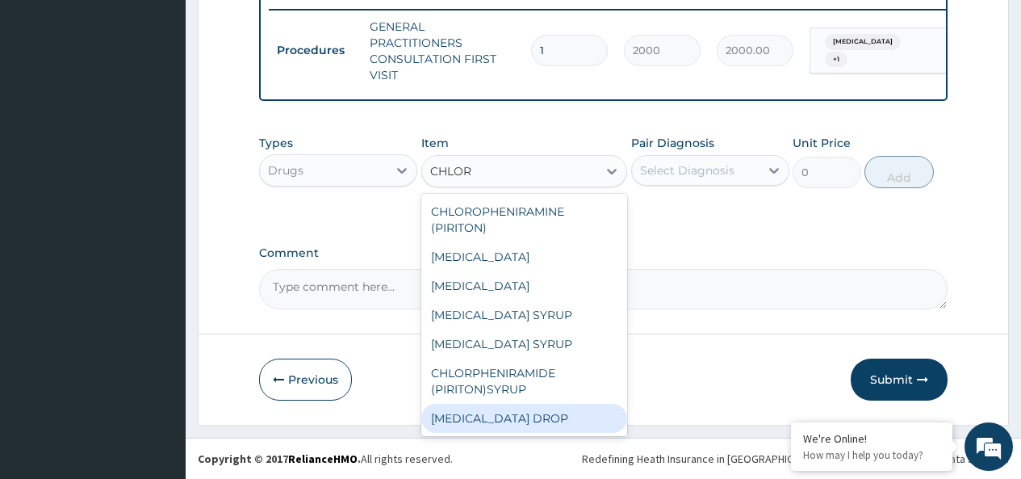
click at [508, 420] on div "CHLORAMPHENICOL DROP" at bounding box center [524, 418] width 207 height 29
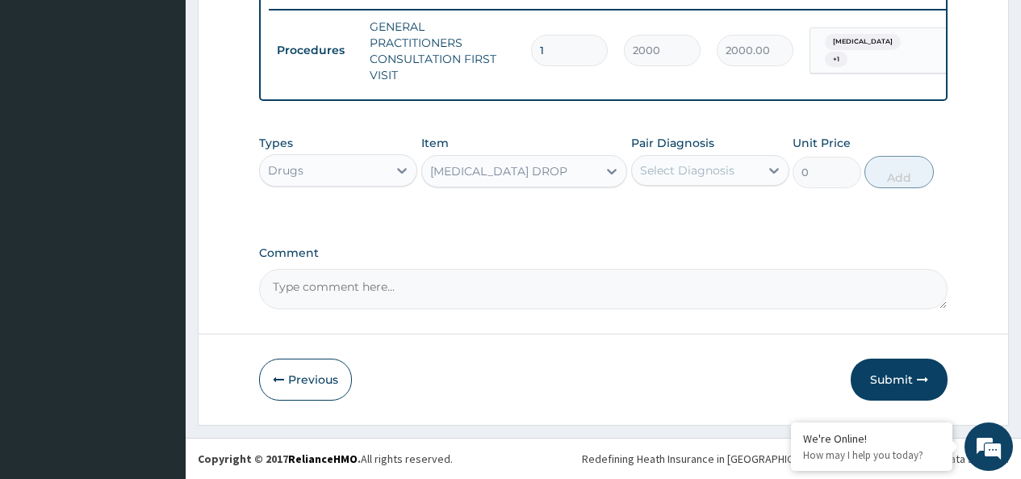
type input "600"
click at [681, 173] on div "Select Diagnosis" at bounding box center [687, 170] width 94 height 16
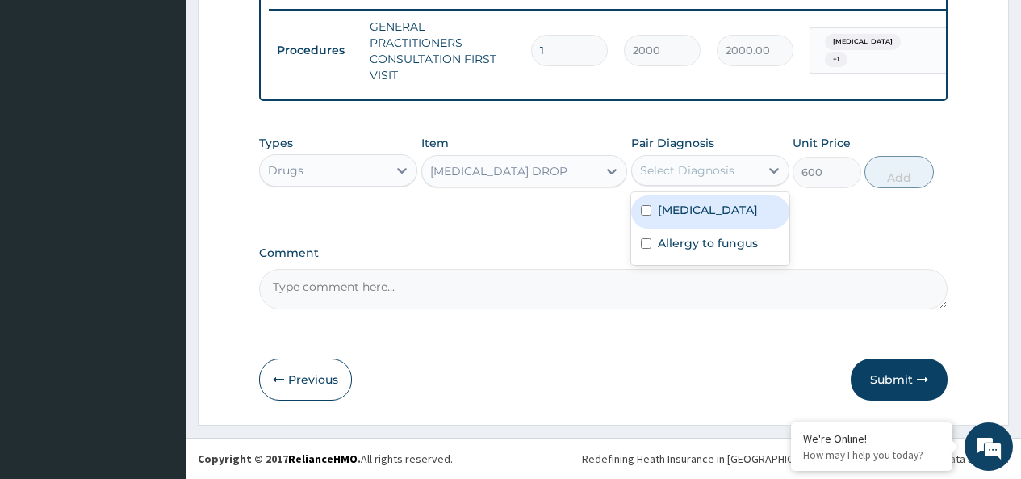
click at [645, 208] on input "checkbox" at bounding box center [646, 210] width 10 height 10
checkbox input "true"
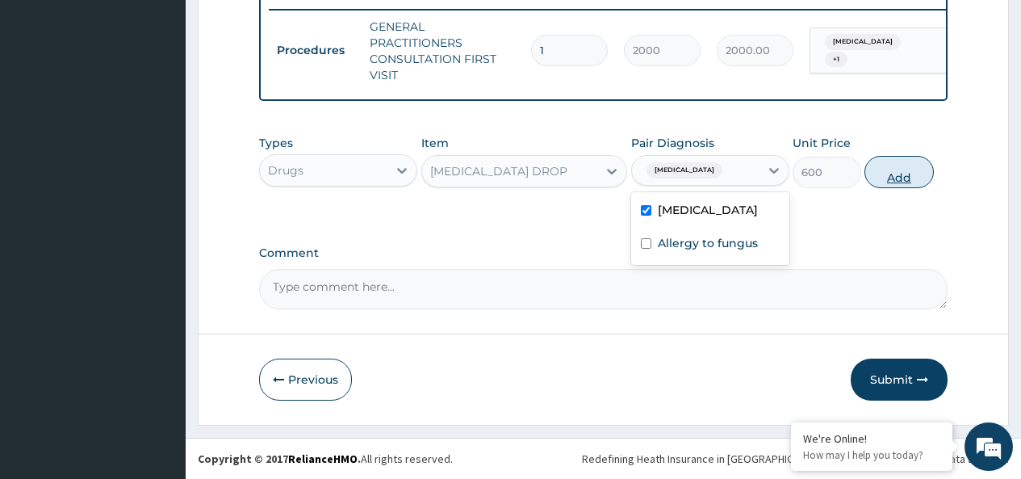
click at [895, 172] on button "Add" at bounding box center [899, 172] width 69 height 32
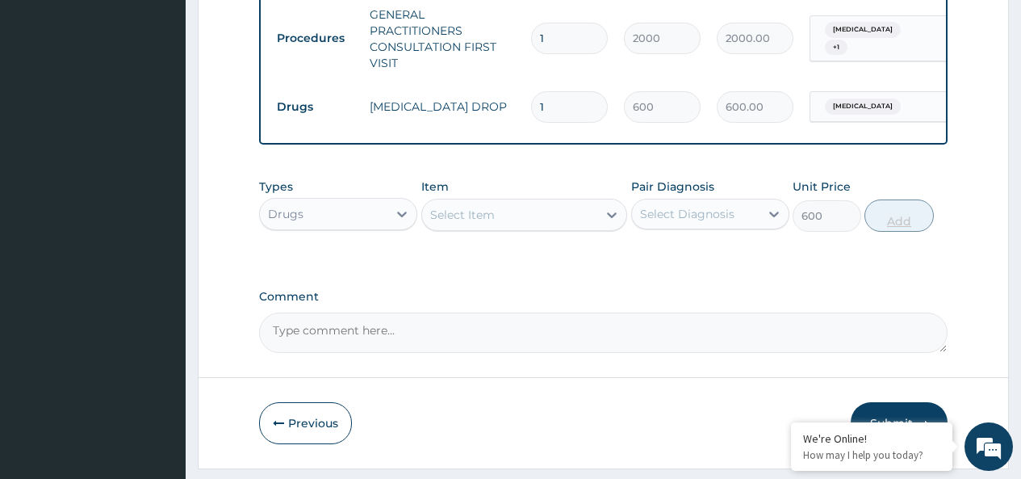
type input "0"
click at [501, 228] on div "Select Item" at bounding box center [510, 215] width 176 height 26
type input "LORA"
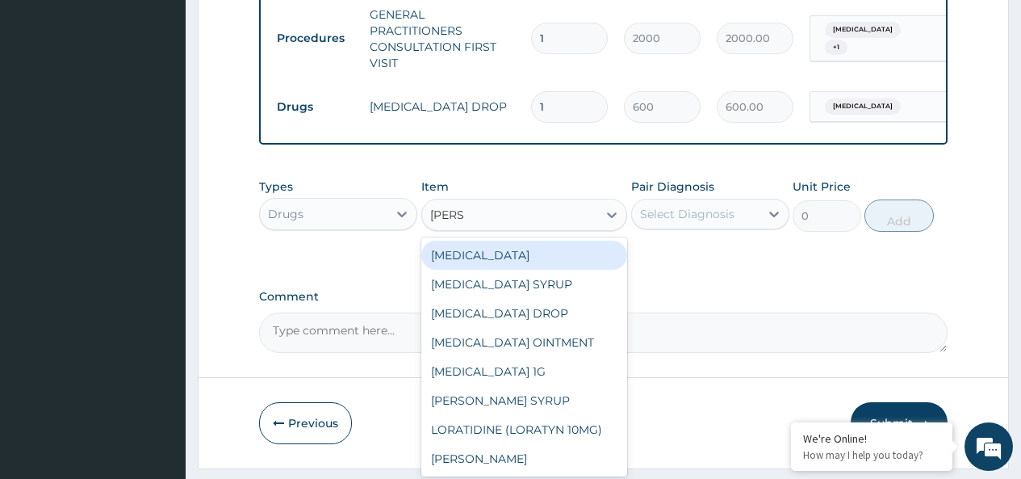
click at [551, 444] on div "LORATIDINE (LORATYN 10MG)" at bounding box center [524, 429] width 207 height 29
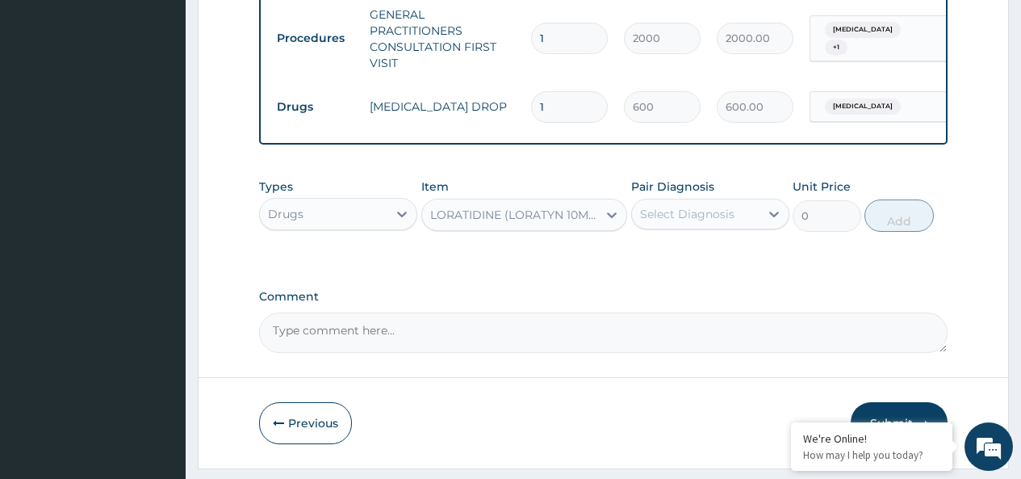
type input "60"
click at [711, 222] on div "Select Diagnosis" at bounding box center [687, 214] width 94 height 16
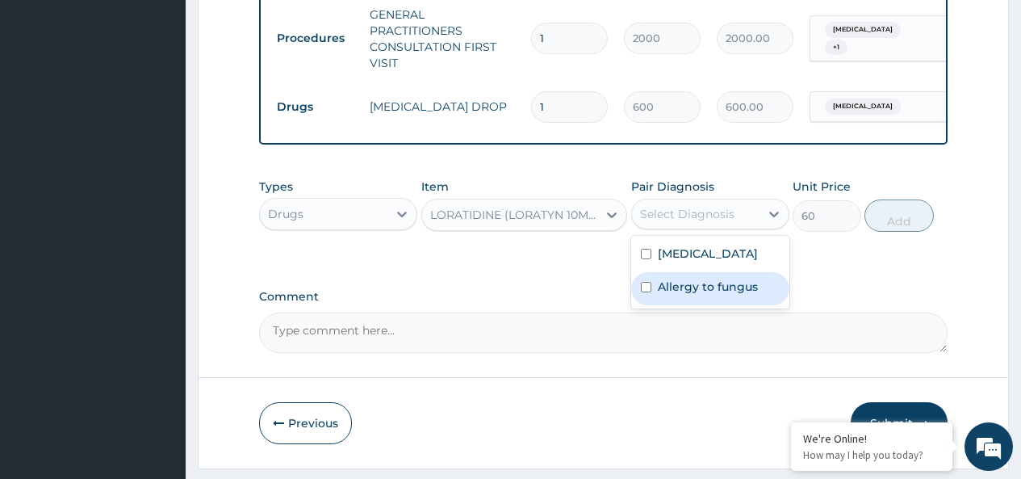
click at [643, 292] on input "checkbox" at bounding box center [646, 287] width 10 height 10
checkbox input "true"
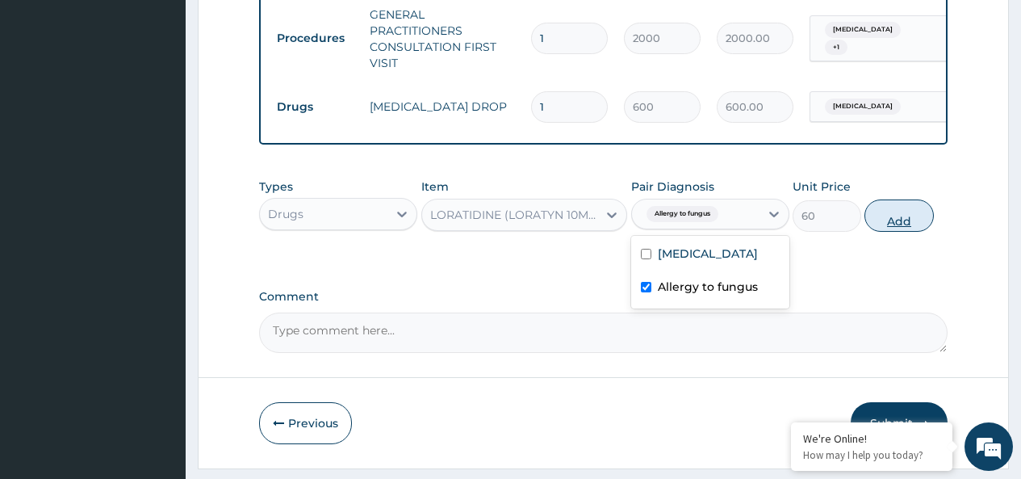
click at [906, 232] on button "Add" at bounding box center [899, 215] width 69 height 32
type input "0"
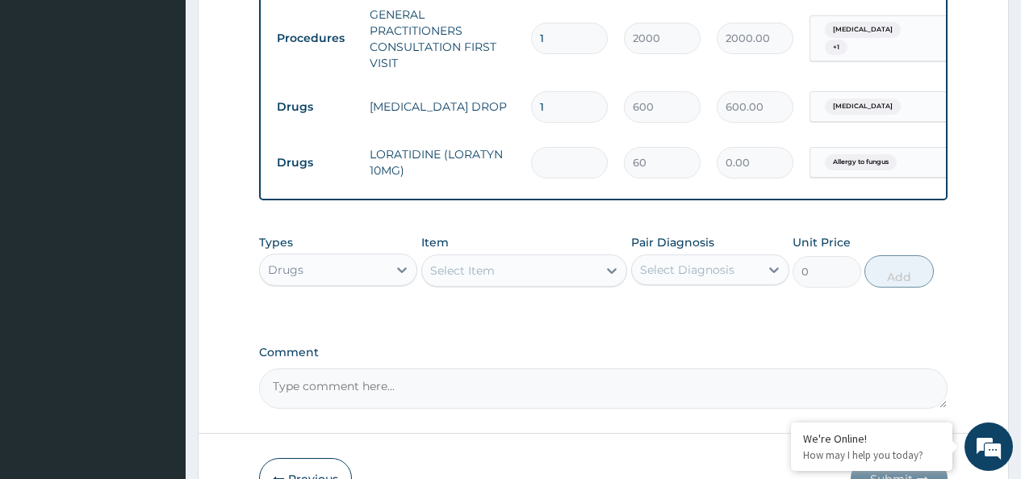
type input "0.00"
type input "5"
type input "300.00"
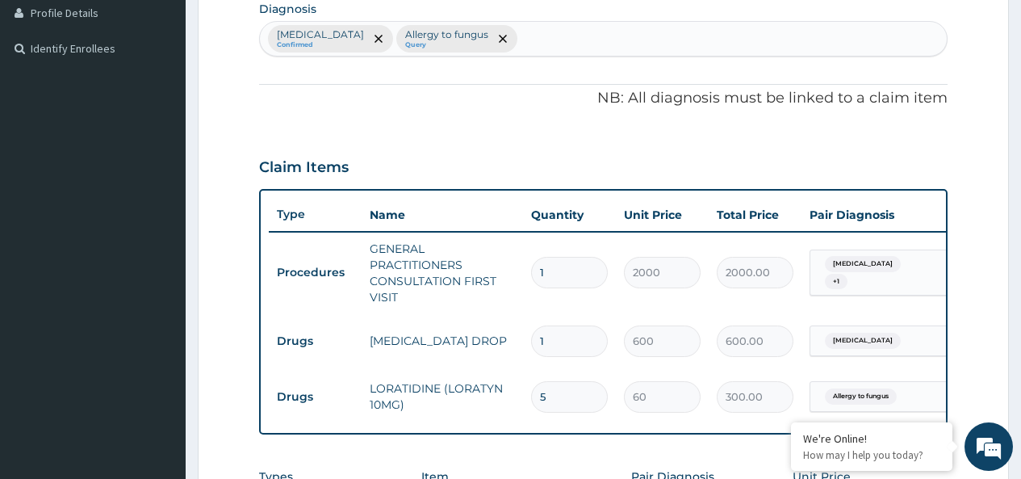
scroll to position [757, 0]
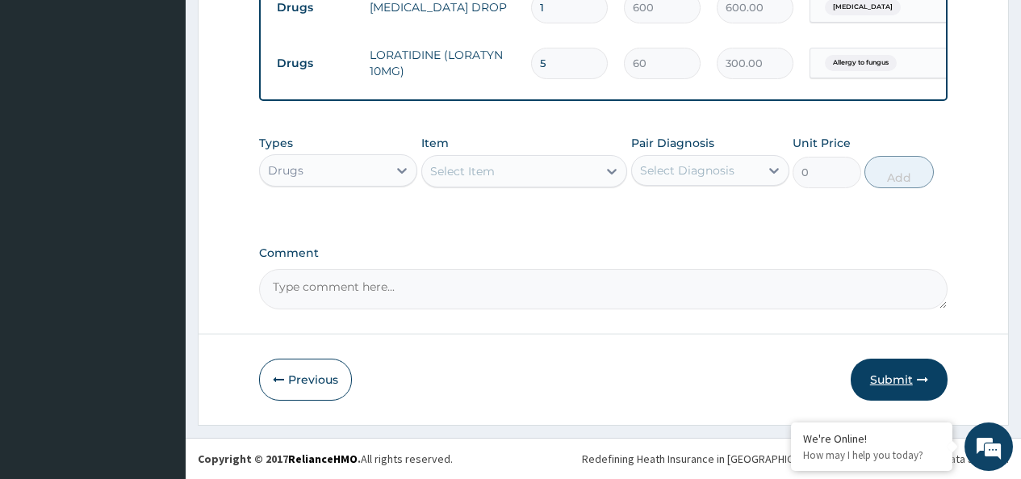
click at [888, 379] on button "Submit" at bounding box center [899, 379] width 97 height 42
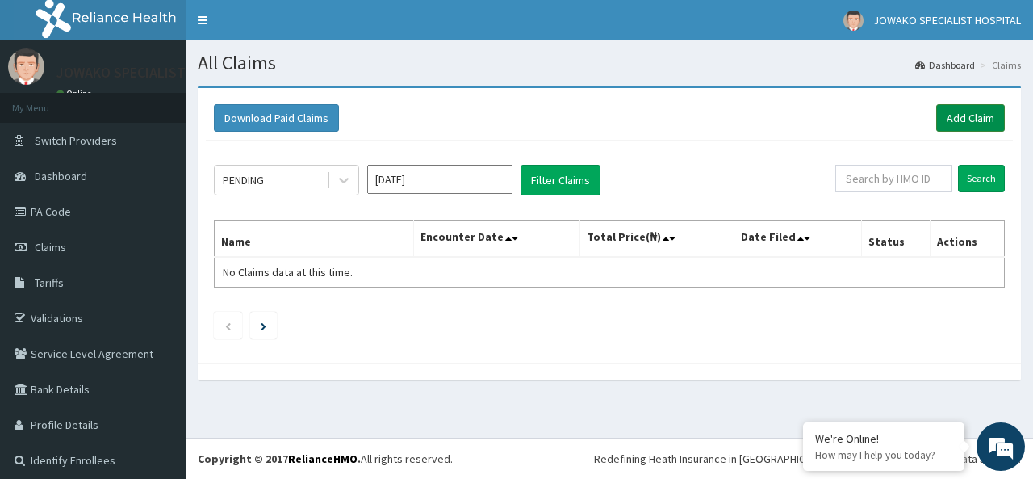
click at [955, 117] on link "Add Claim" at bounding box center [971, 117] width 69 height 27
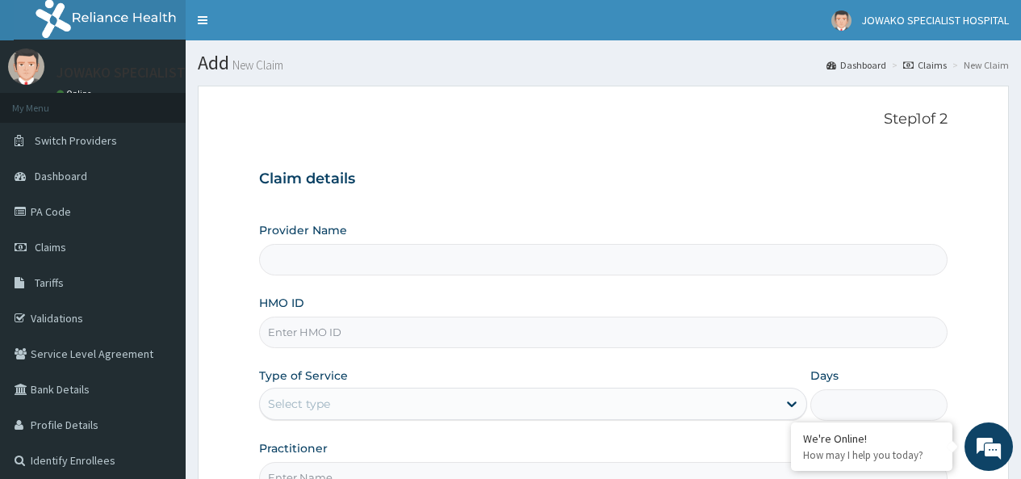
type input "JOWAKO SPECIALIST HOSPITAL"
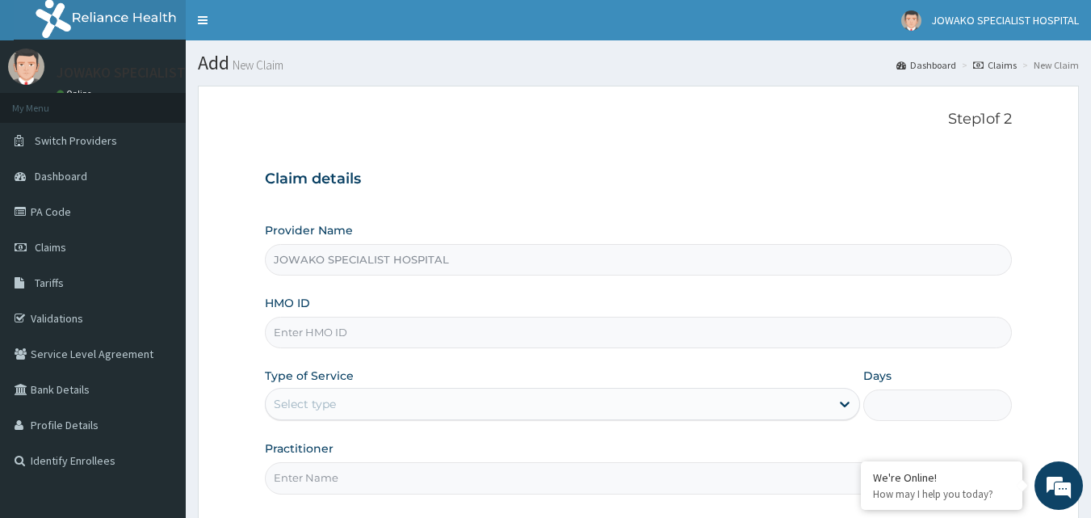
click at [371, 337] on input "HMO ID" at bounding box center [639, 331] width 748 height 31
type input "CYU/10409/A"
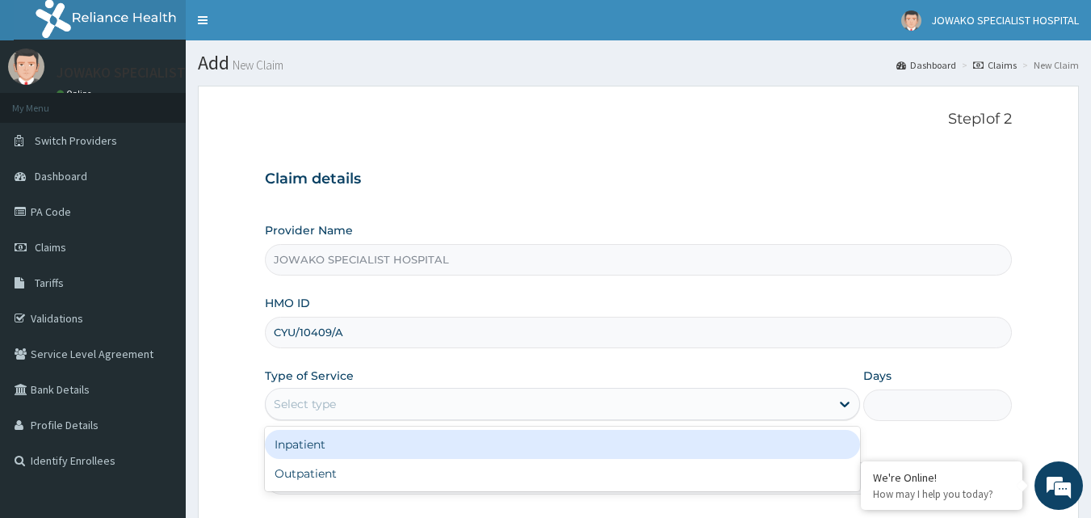
click at [424, 402] on div "Select type" at bounding box center [548, 404] width 564 height 26
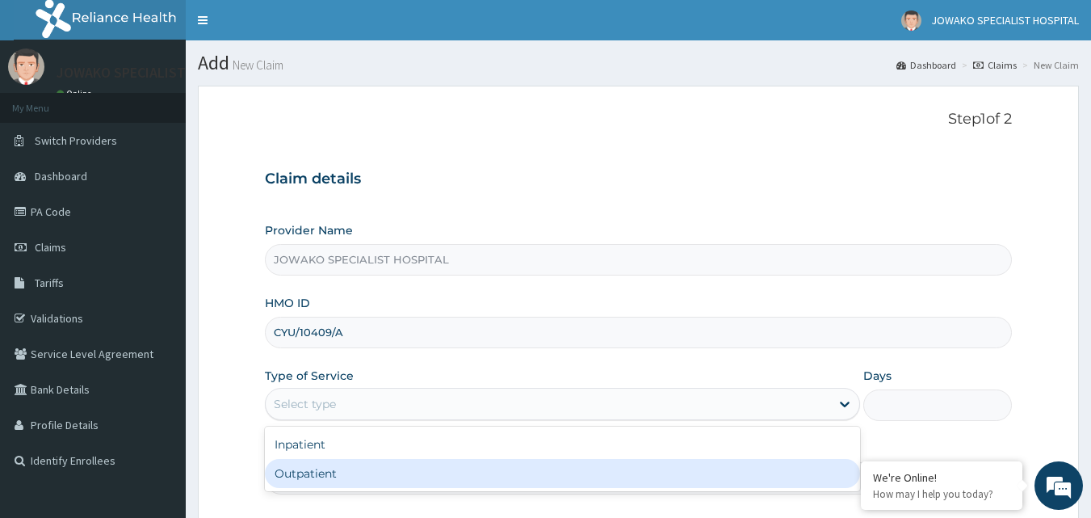
click at [328, 476] on div "Outpatient" at bounding box center [562, 473] width 595 height 29
type input "1"
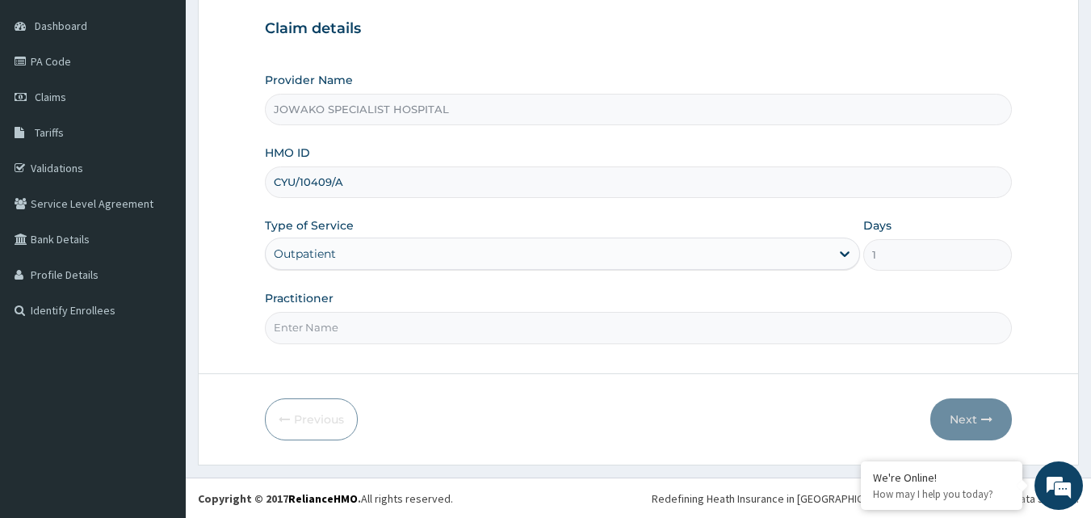
scroll to position [151, 0]
click at [367, 330] on input "Practitioner" at bounding box center [639, 326] width 748 height 31
type input "[PERSON_NAME]"
click at [971, 420] on button "Next" at bounding box center [971, 418] width 82 height 42
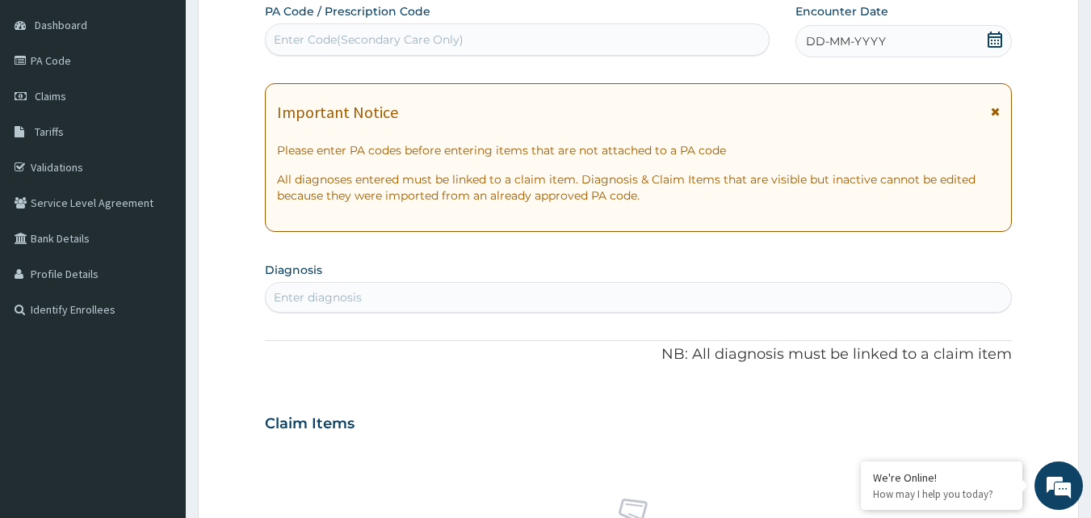
click at [995, 39] on icon at bounding box center [995, 39] width 16 height 16
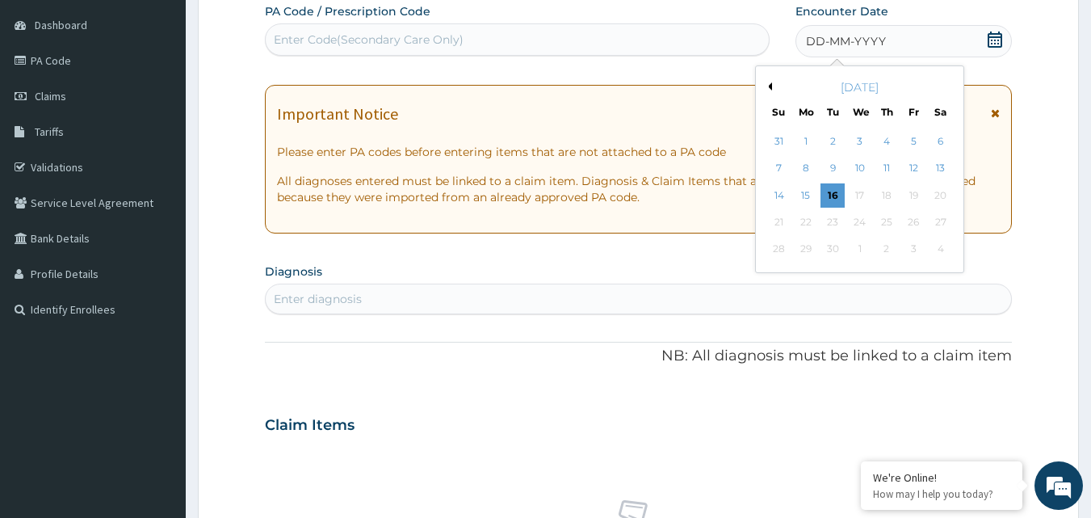
click at [771, 85] on button "Previous Month" at bounding box center [768, 86] width 8 height 8
click at [861, 192] on div "13" at bounding box center [860, 195] width 24 height 24
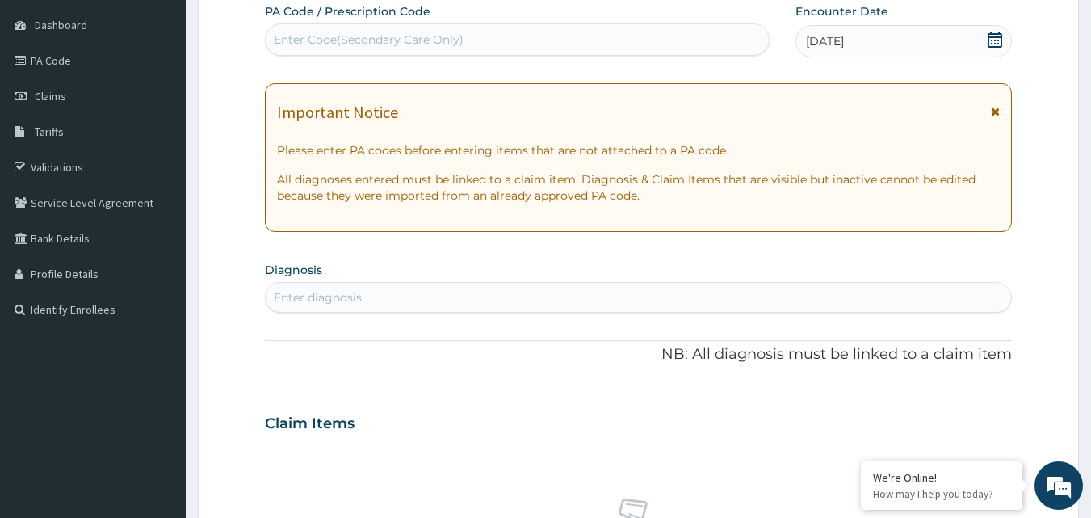
click at [375, 301] on div "Enter diagnosis" at bounding box center [639, 297] width 746 height 26
type input "MYA"
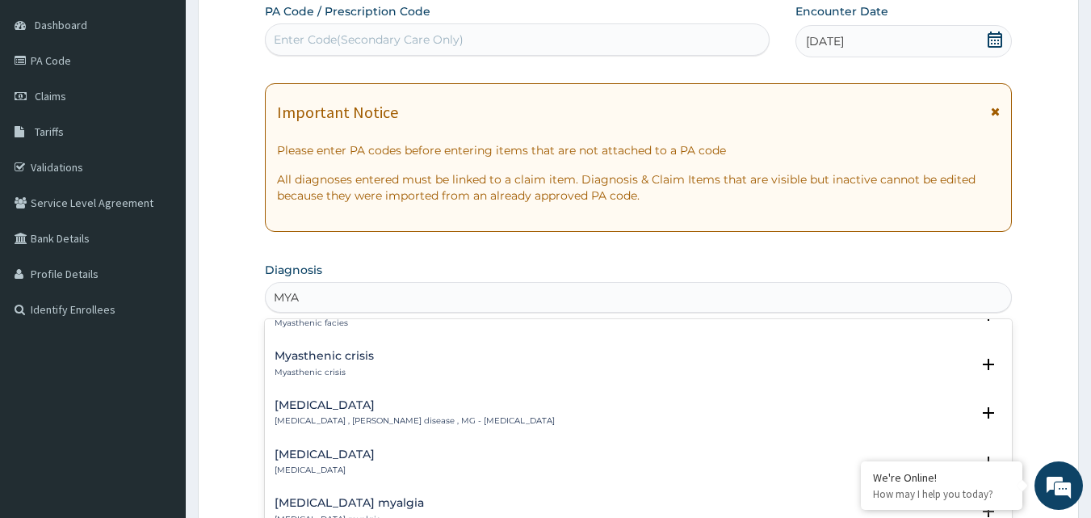
scroll to position [0, 0]
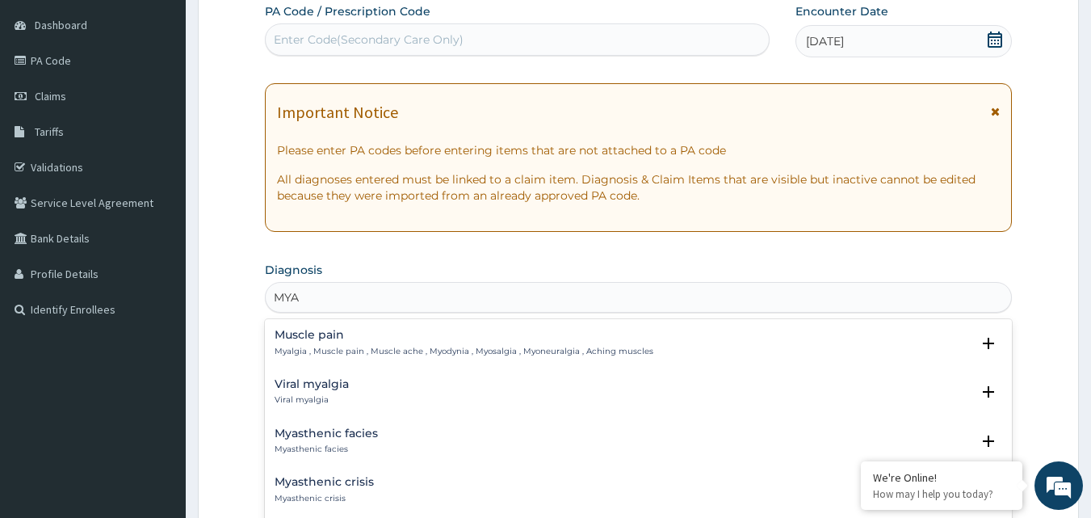
click at [312, 388] on h4 "Viral myalgia" at bounding box center [312, 384] width 74 height 12
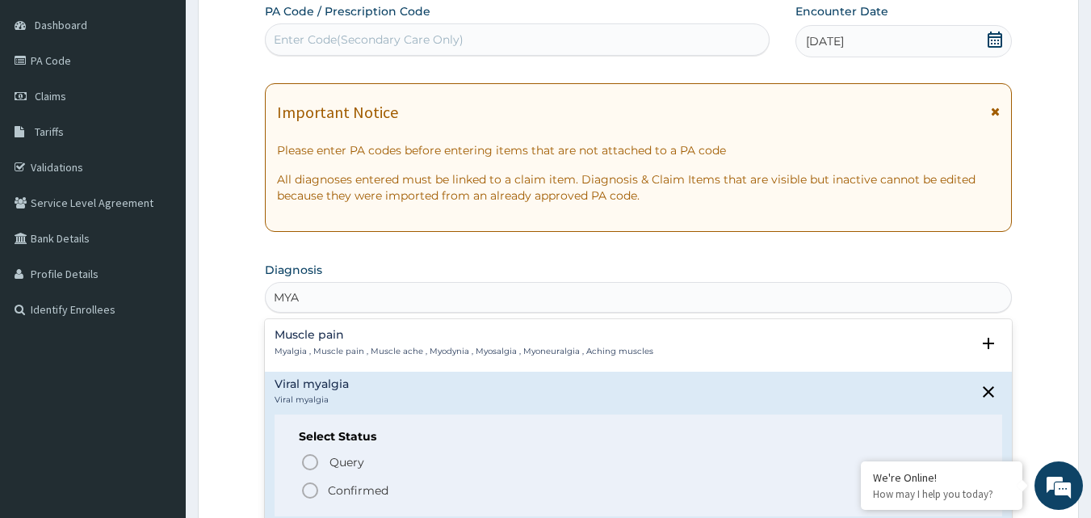
click at [309, 478] on icon "status option filled" at bounding box center [309, 489] width 19 height 19
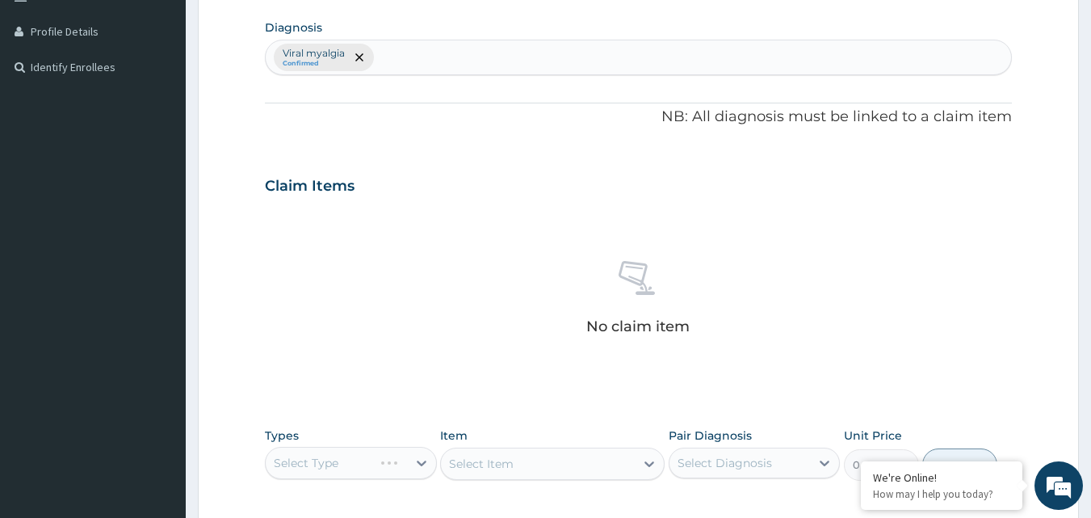
scroll to position [635, 0]
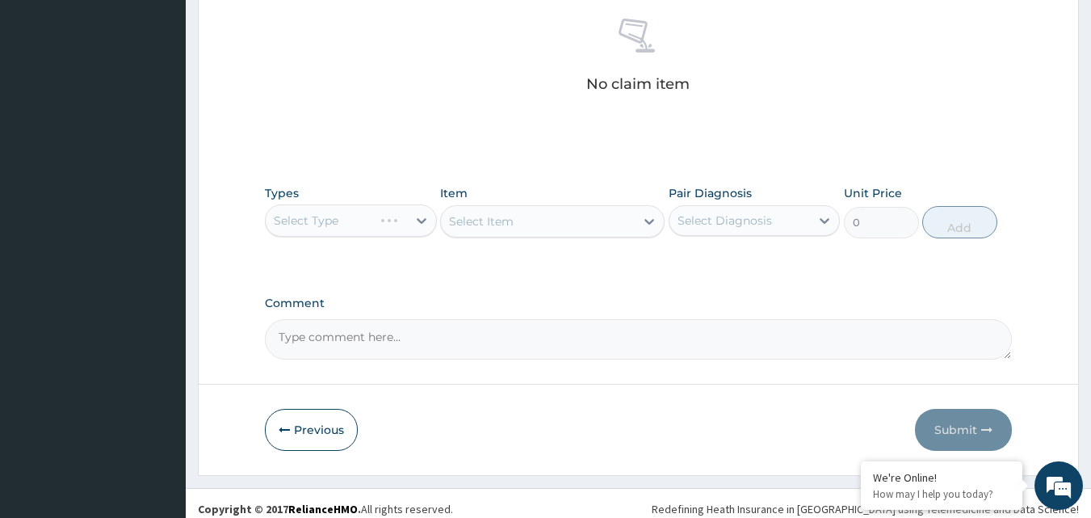
click at [421, 220] on div "Select Type" at bounding box center [351, 220] width 172 height 32
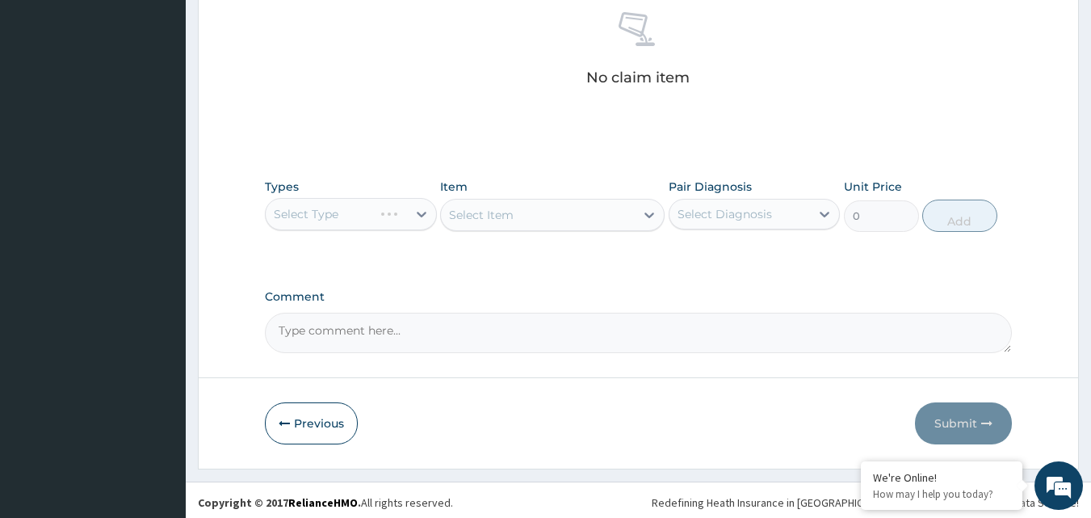
scroll to position [647, 0]
